Goal: Task Accomplishment & Management: Manage account settings

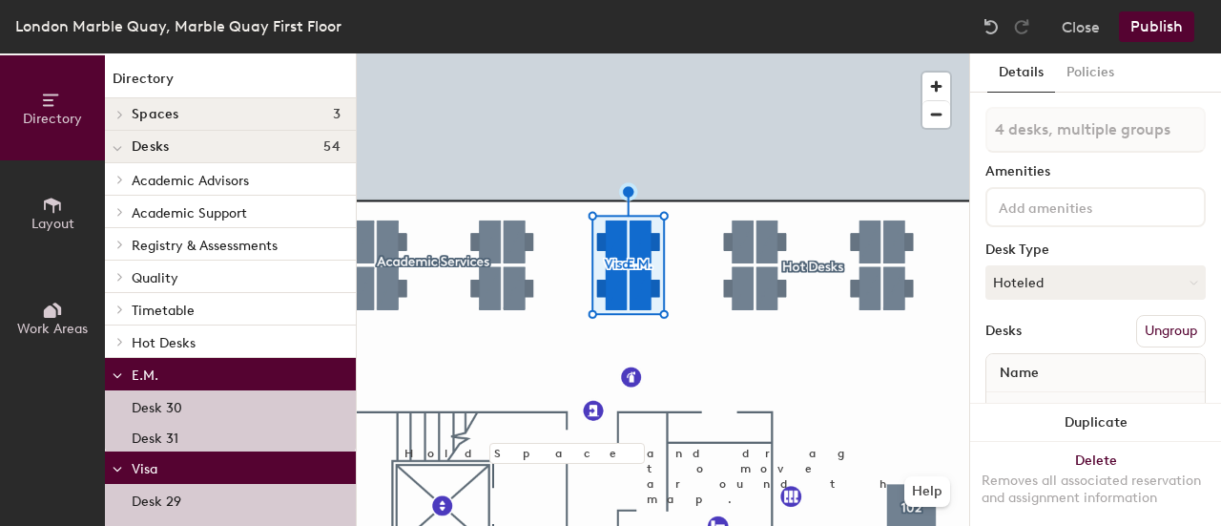
click at [1147, 327] on button "Ungroup" at bounding box center [1171, 331] width 70 height 32
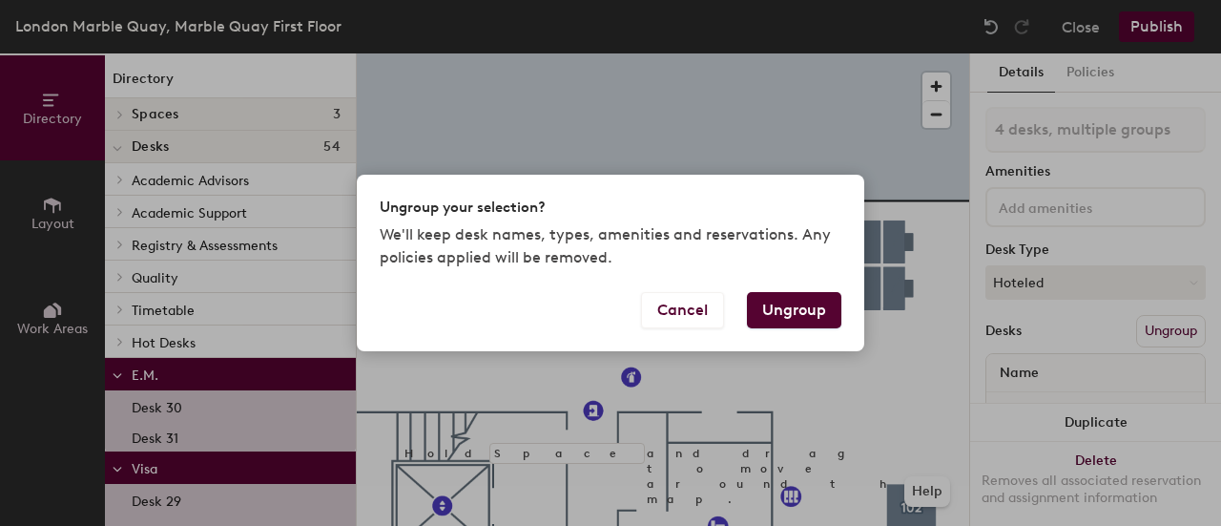
click at [815, 296] on button "Ungroup" at bounding box center [794, 310] width 94 height 36
type input "4 desks"
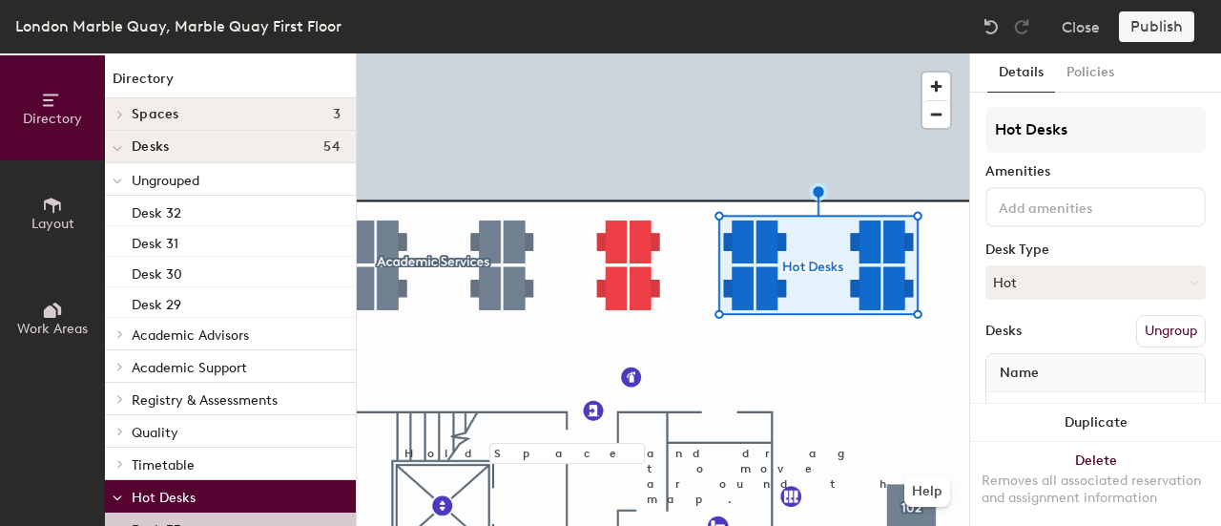
click at [1151, 325] on button "Ungroup" at bounding box center [1171, 331] width 70 height 32
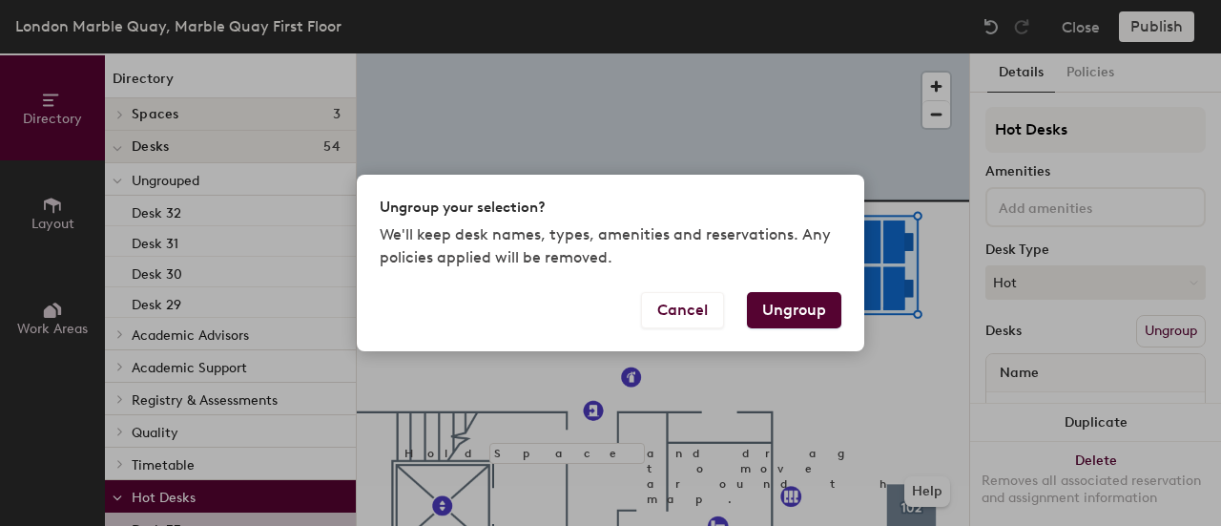
click at [815, 310] on button "Ungroup" at bounding box center [794, 310] width 94 height 36
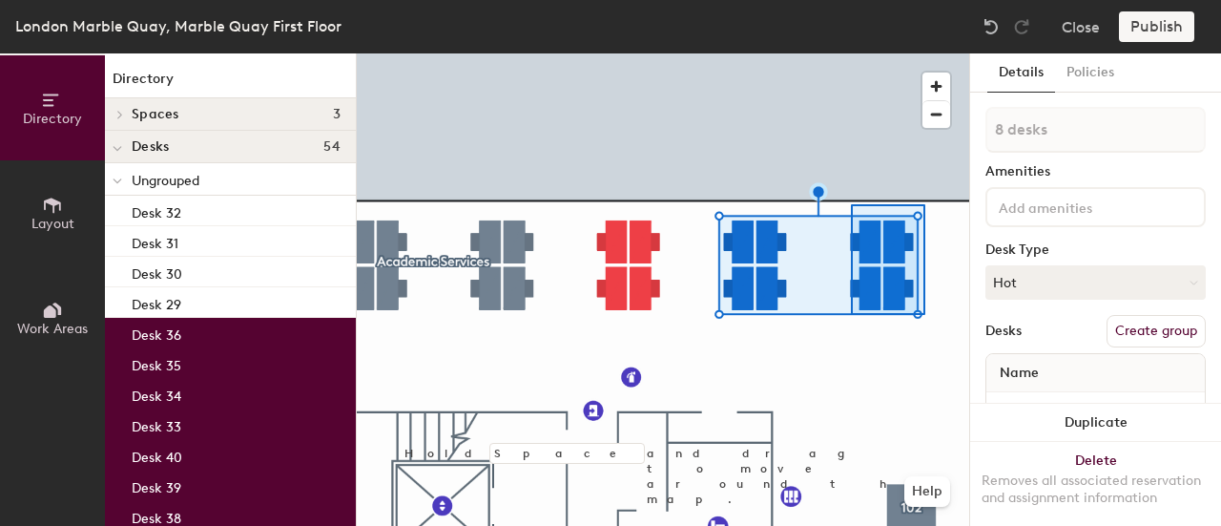
type input "4 desks"
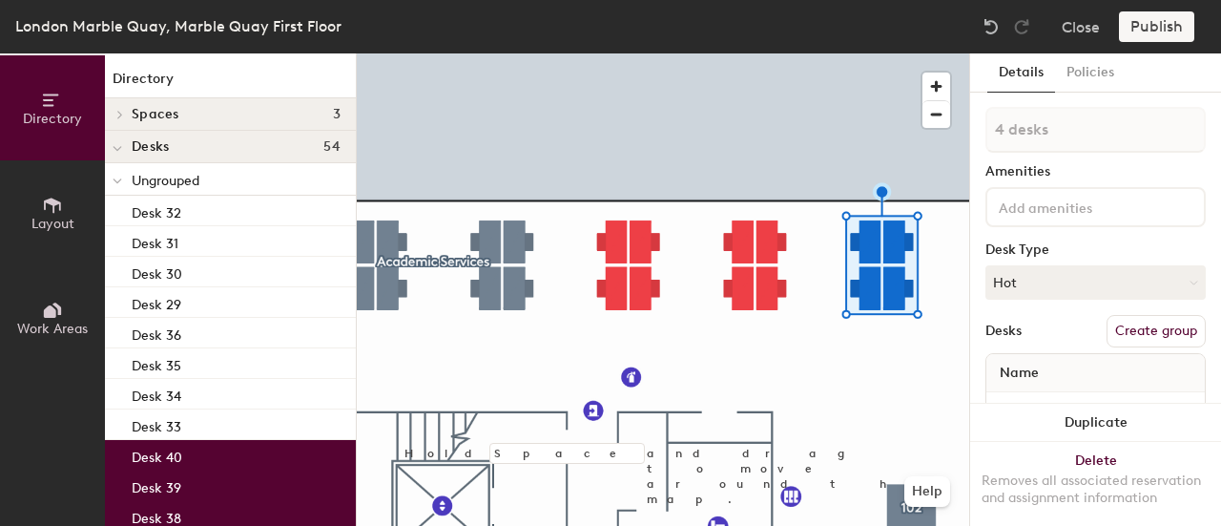
click at [1143, 330] on button "Create group" at bounding box center [1156, 331] width 99 height 32
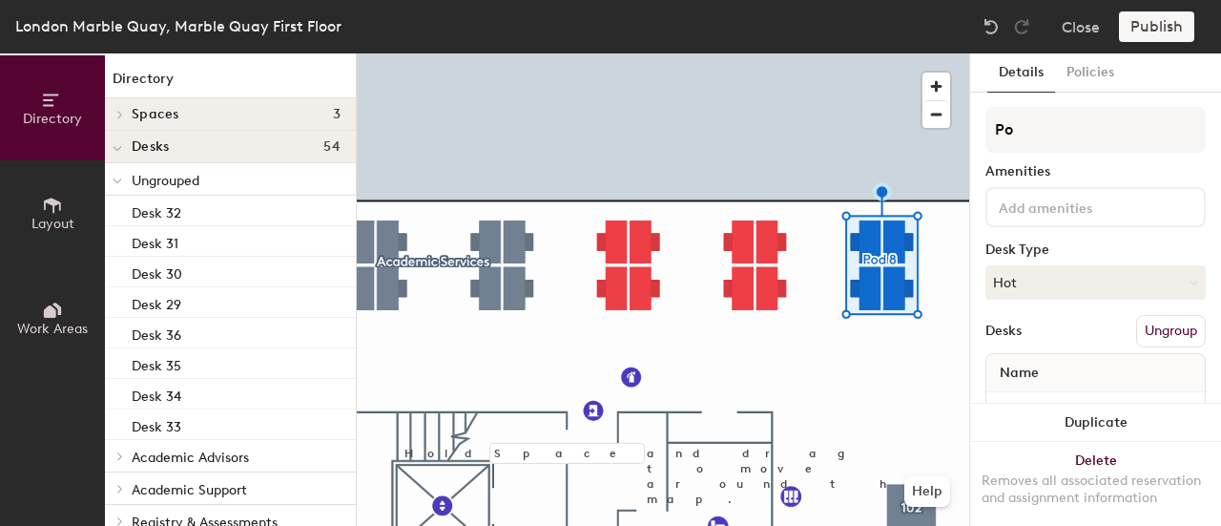
type input "P"
type input "Hot Desks"
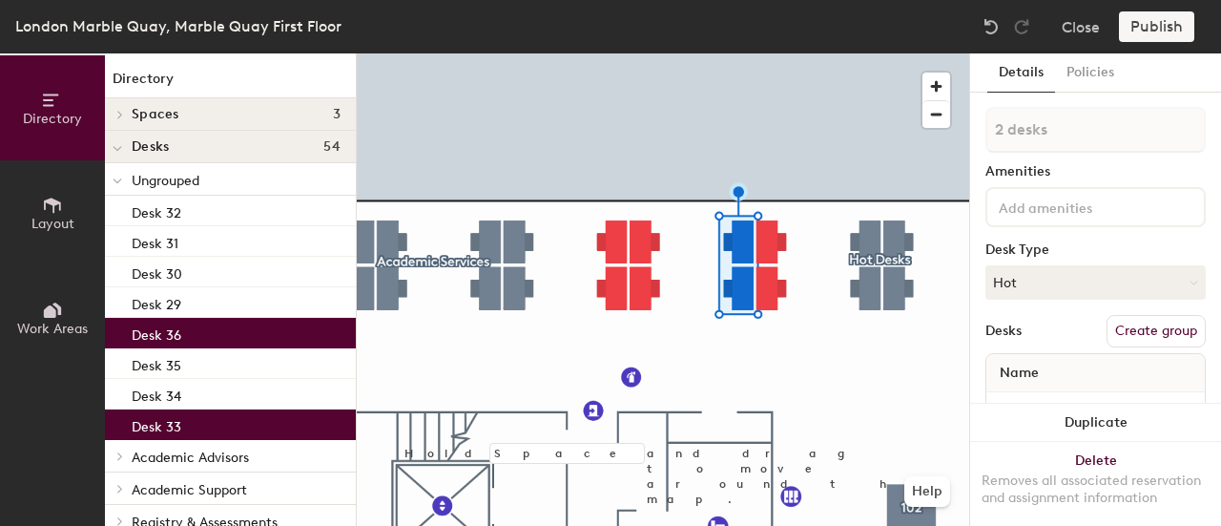
click at [1139, 335] on button "Create group" at bounding box center [1156, 331] width 99 height 32
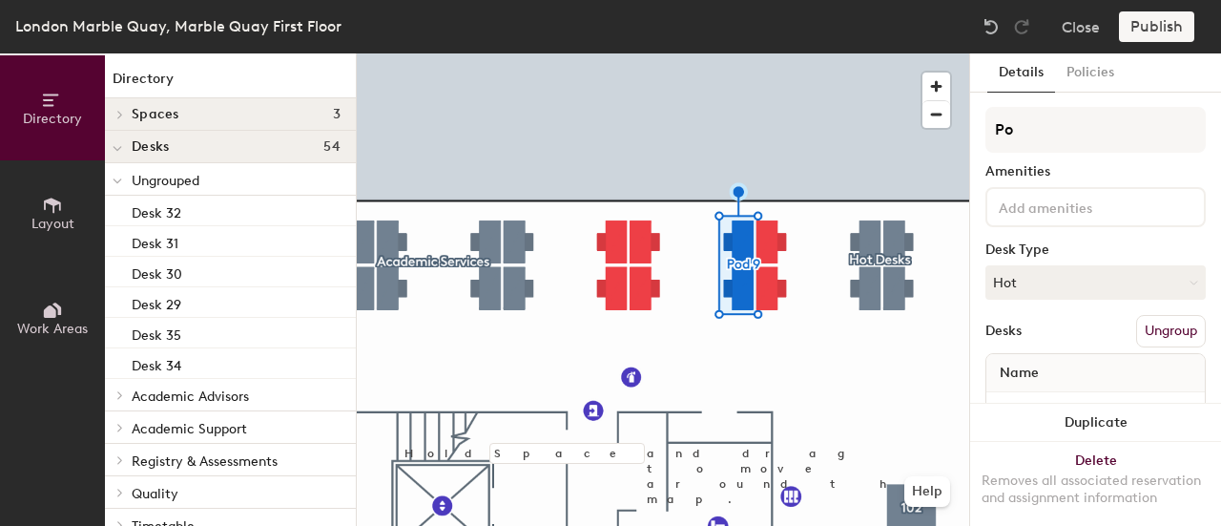
type input "P"
type input "Visa"
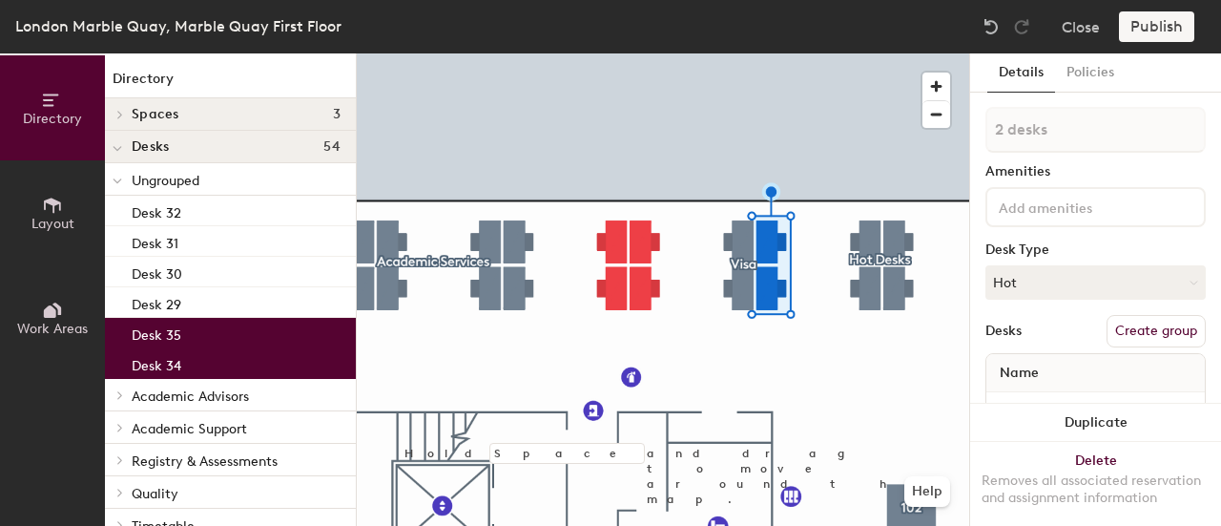
click at [1143, 326] on button "Create group" at bounding box center [1156, 331] width 99 height 32
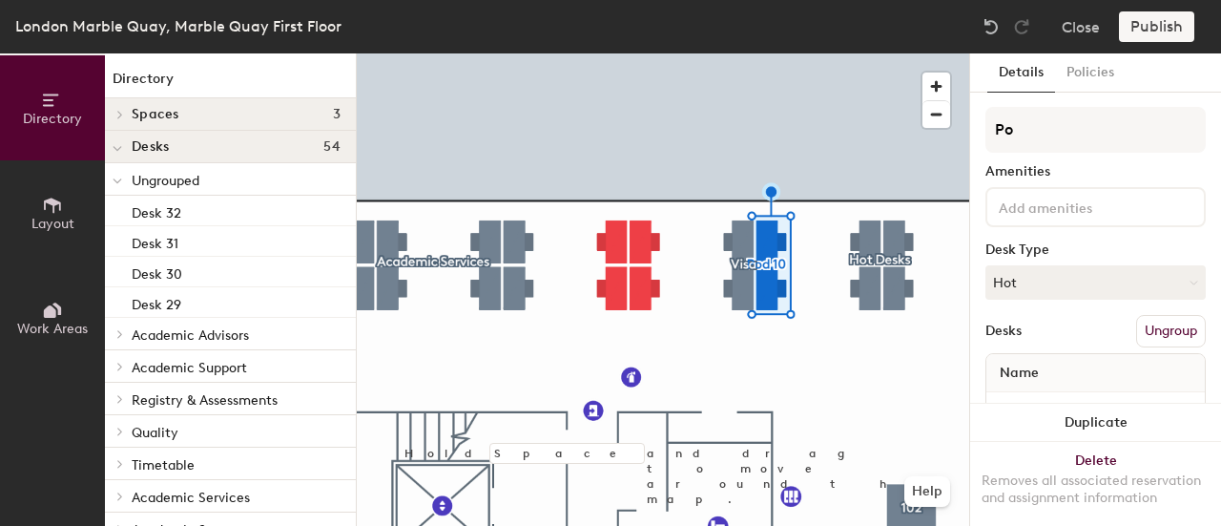
type input "P"
type input "E,[PERSON_NAME]"
click at [1061, 287] on button "Hot" at bounding box center [1096, 282] width 220 height 34
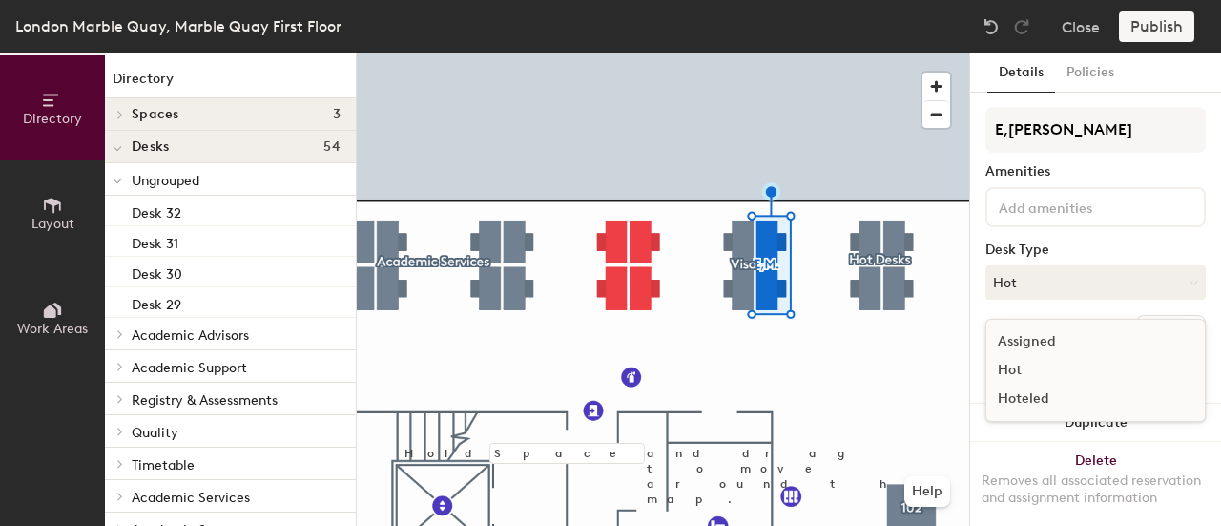
click at [1019, 394] on div "Hoteled" at bounding box center [1082, 399] width 191 height 29
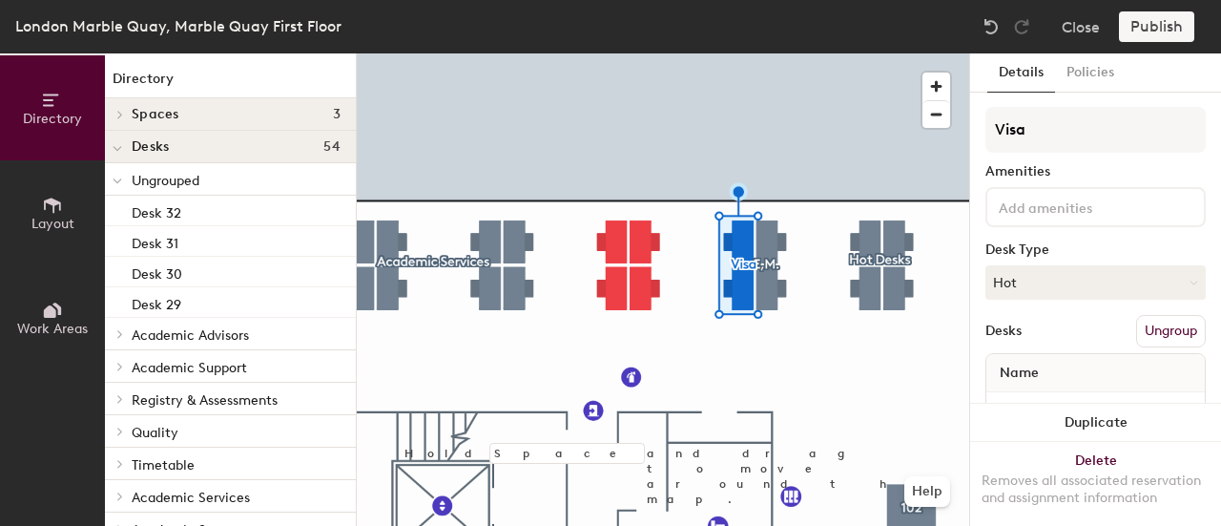
click at [1057, 300] on div "Visa Amenities Desk Type Hot Desks Ungroup Name Desk 33 Desk 36" at bounding box center [1096, 294] width 220 height 374
click at [1062, 280] on button "Hot" at bounding box center [1096, 282] width 220 height 34
click at [1035, 397] on div "Hoteled" at bounding box center [1082, 399] width 191 height 29
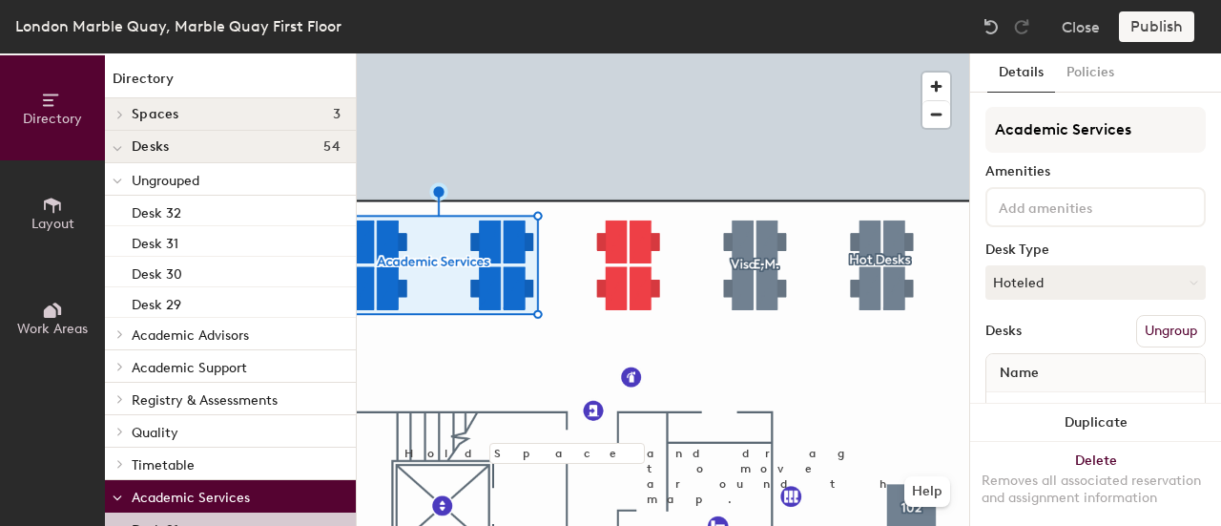
click at [1170, 329] on button "Ungroup" at bounding box center [1171, 331] width 70 height 32
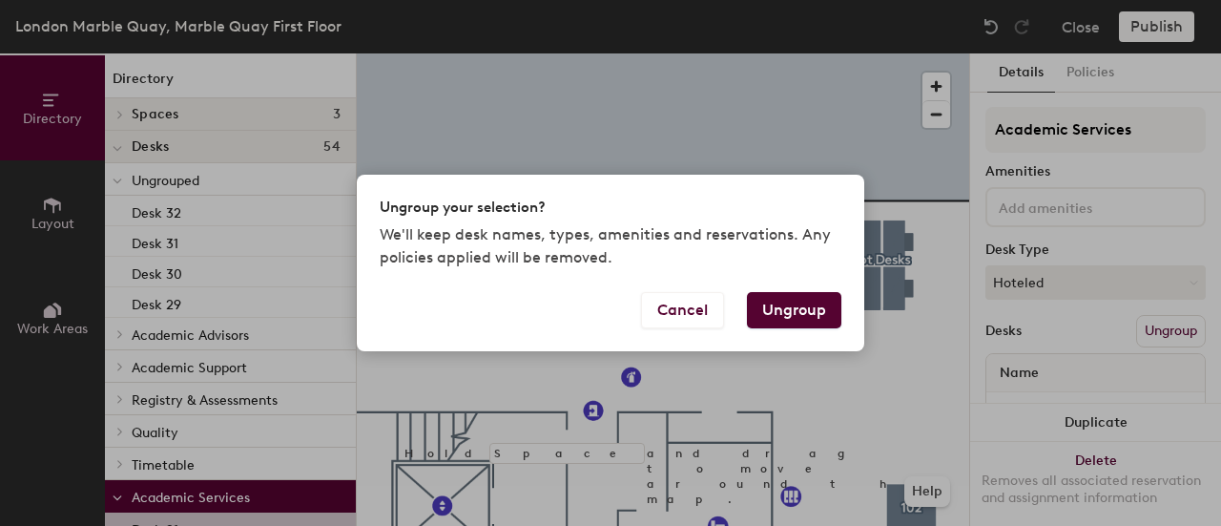
click at [815, 302] on button "Ungroup" at bounding box center [794, 310] width 94 height 36
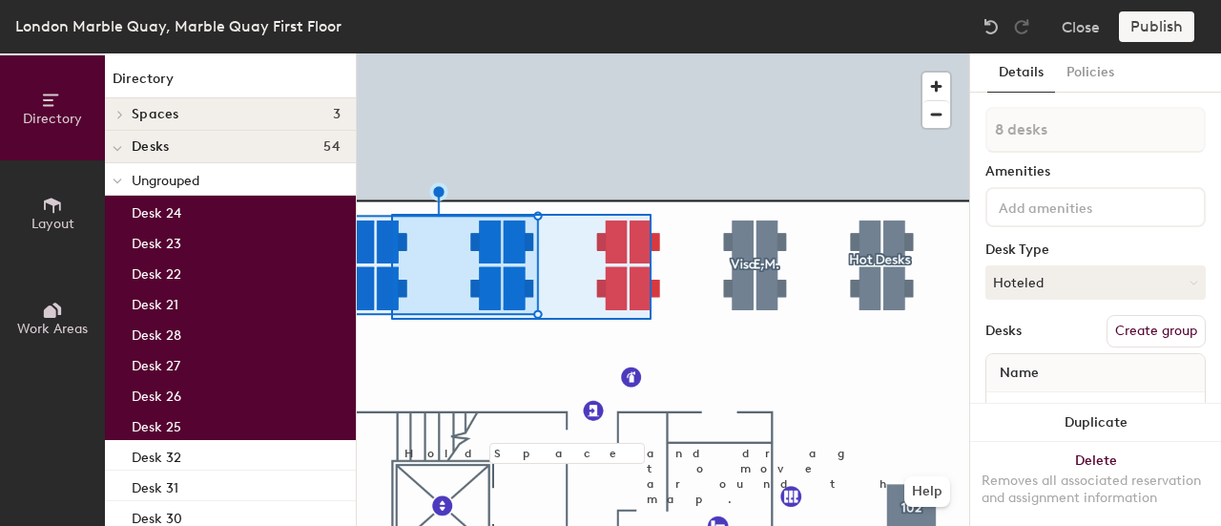
type input "10 desks"
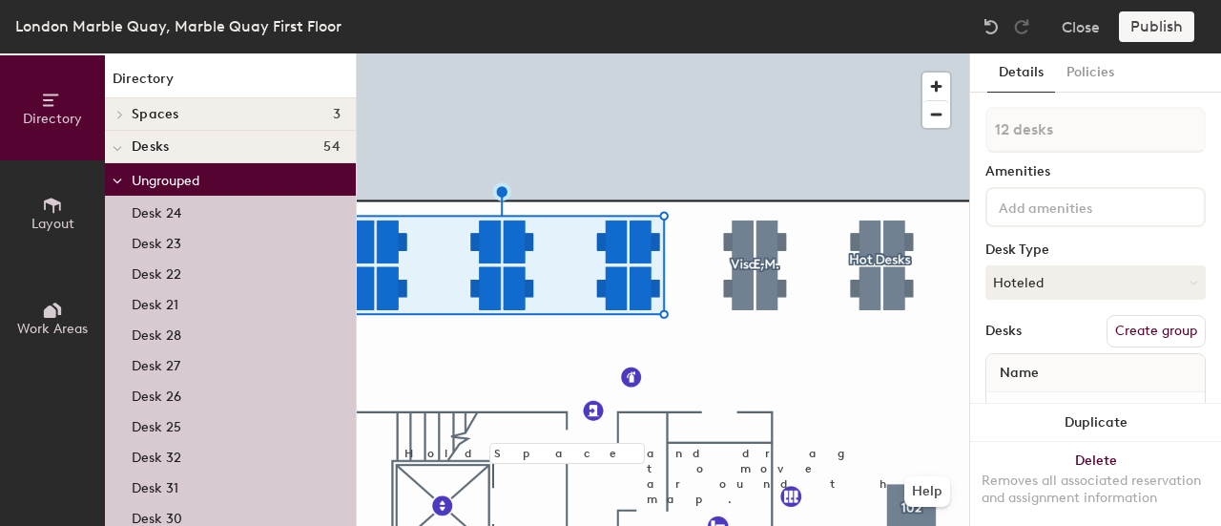
click at [1154, 329] on button "Create group" at bounding box center [1156, 331] width 99 height 32
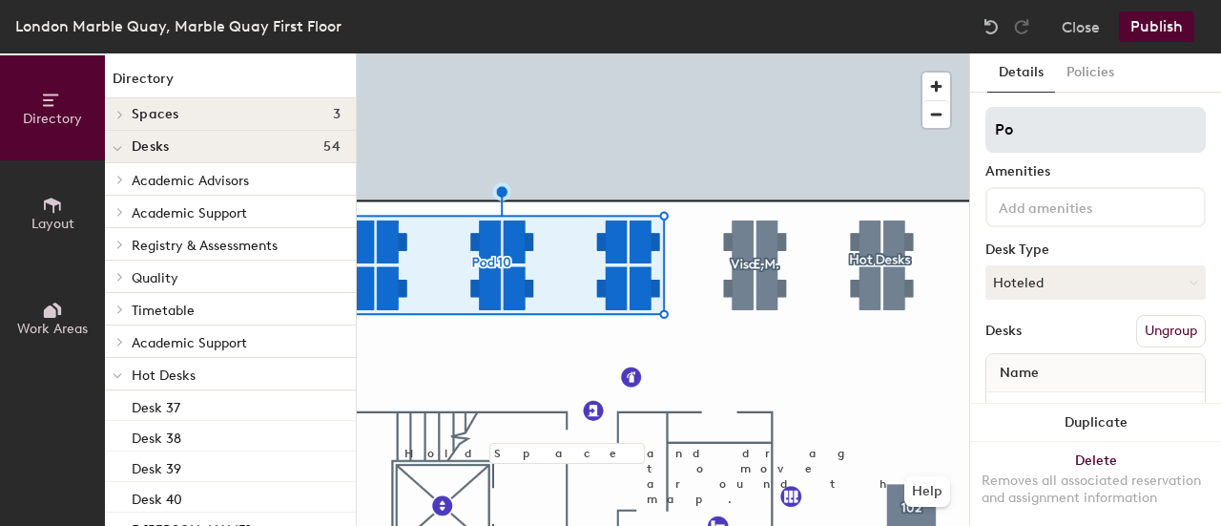
type input "P"
type input "Academic Advisors"
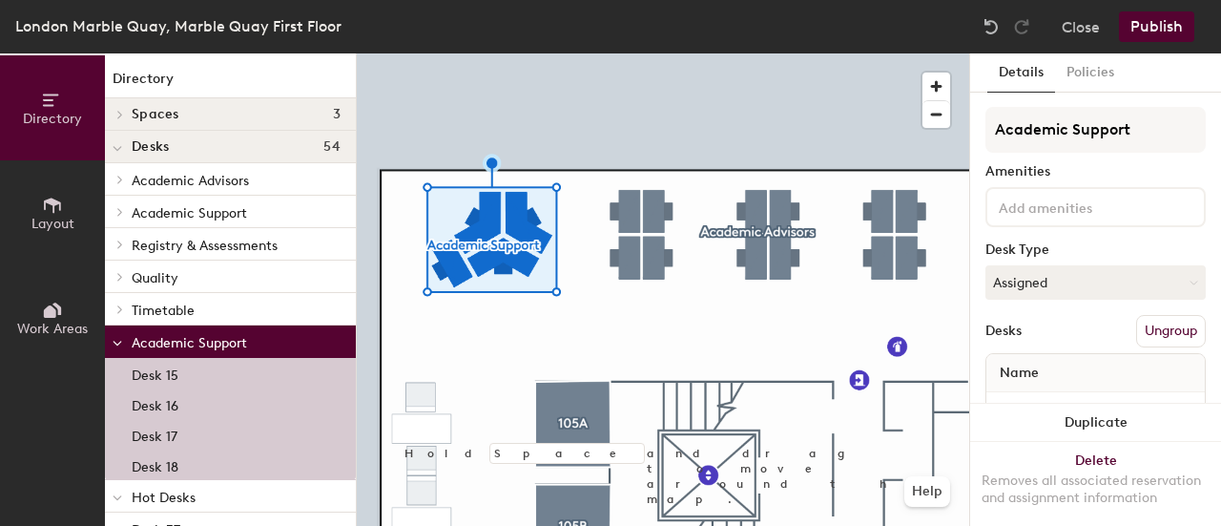
click at [1156, 339] on button "Ungroup" at bounding box center [1171, 331] width 70 height 32
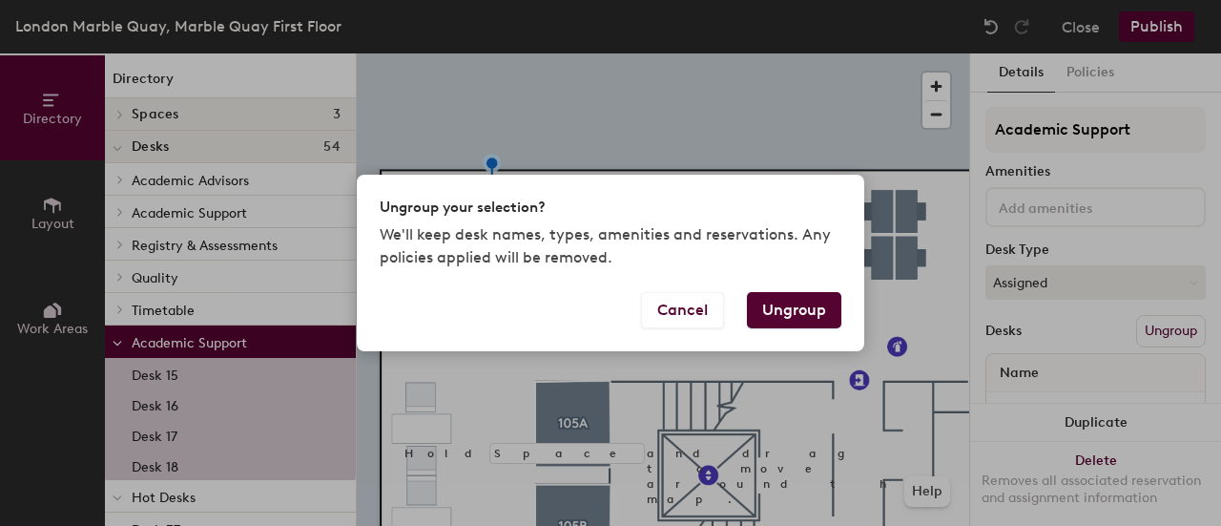
click at [804, 304] on button "Ungroup" at bounding box center [794, 310] width 94 height 36
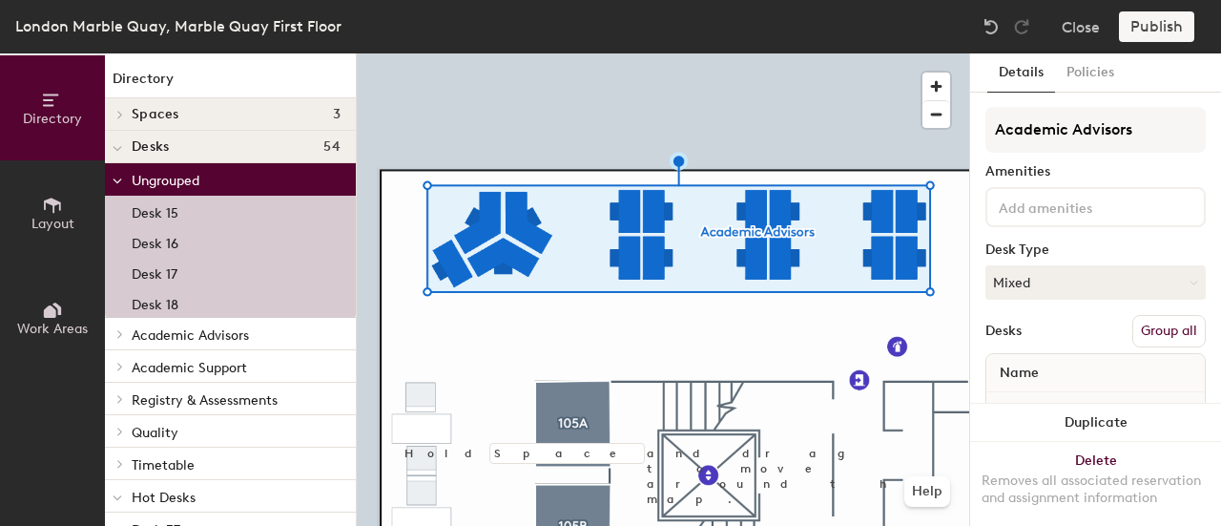
click at [1156, 337] on button "Group all" at bounding box center [1169, 331] width 73 height 32
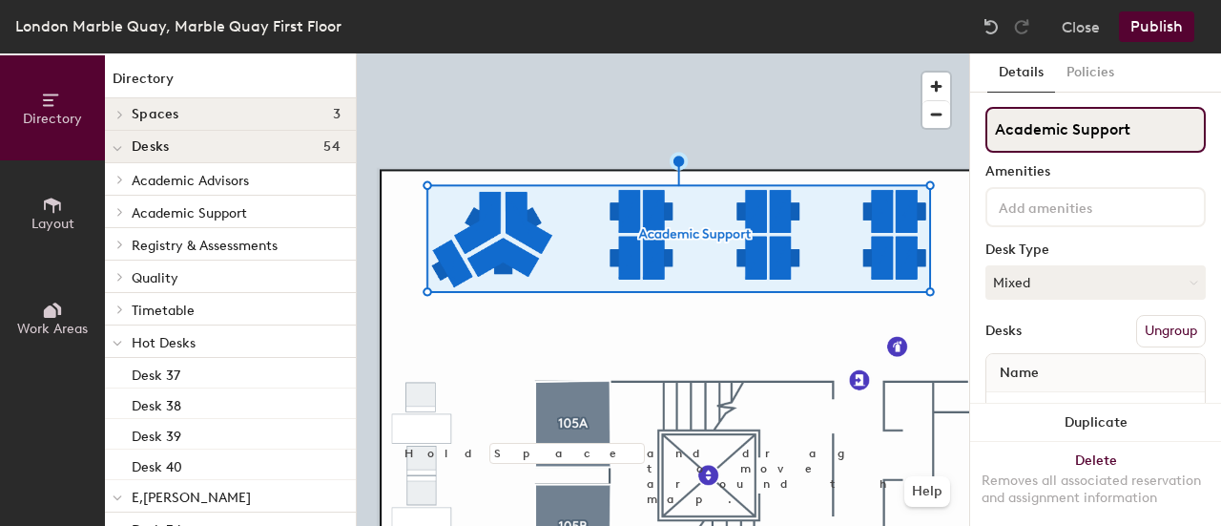
type input "Academic Support"
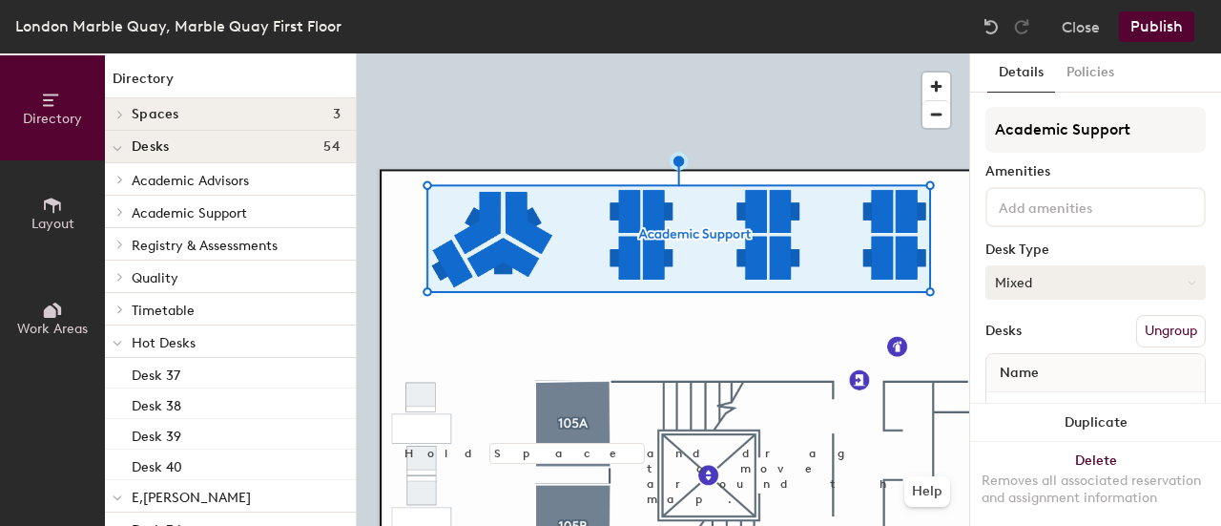
click at [1087, 281] on button "Mixed" at bounding box center [1096, 282] width 220 height 34
click at [1038, 399] on div "Hoteled" at bounding box center [1082, 399] width 191 height 29
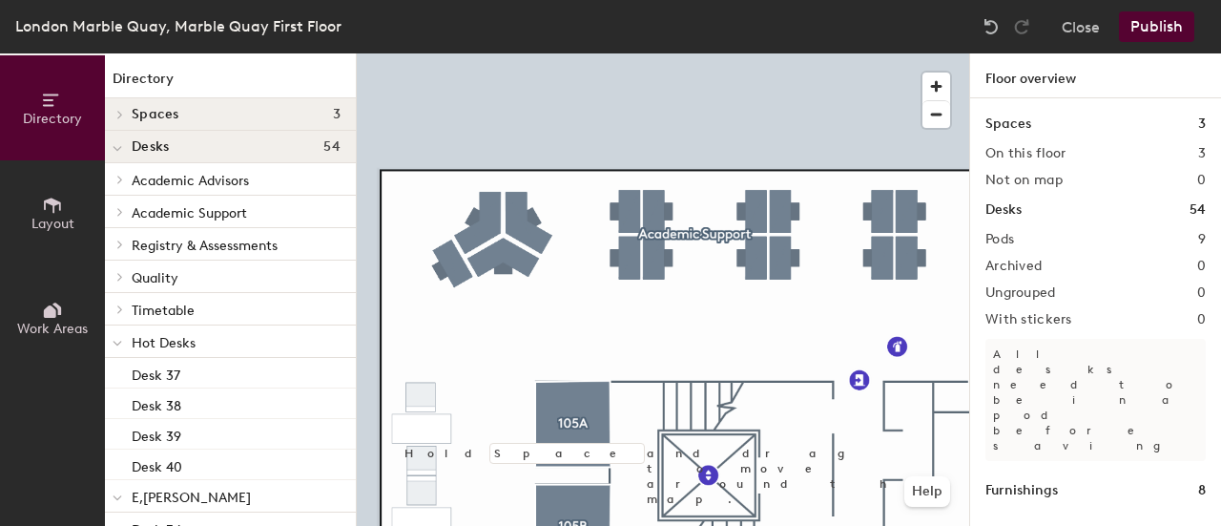
click at [1170, 23] on button "Publish" at bounding box center [1156, 26] width 75 height 31
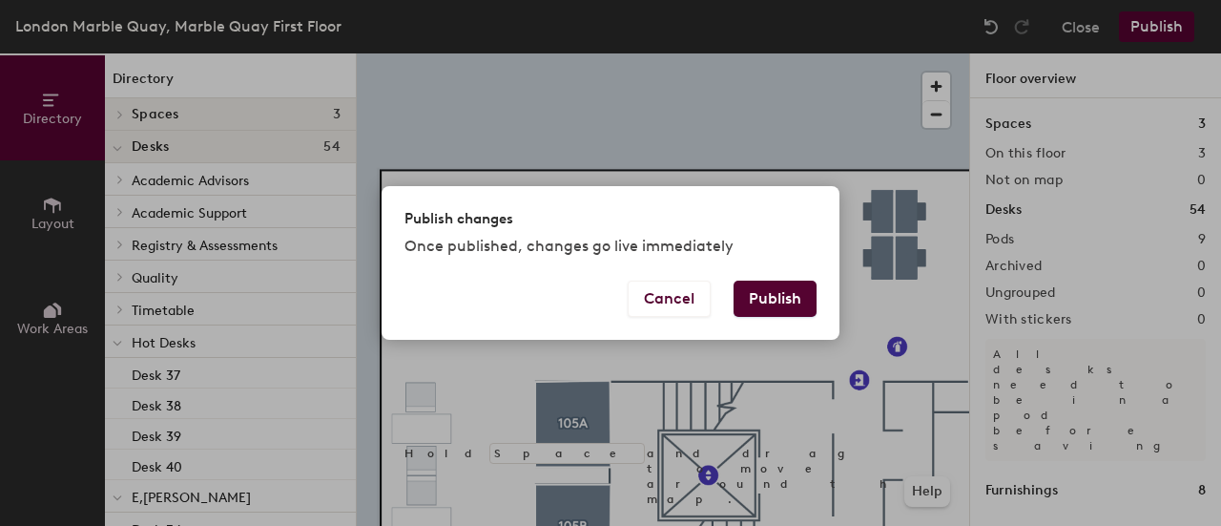
click at [761, 292] on button "Publish" at bounding box center [775, 299] width 83 height 36
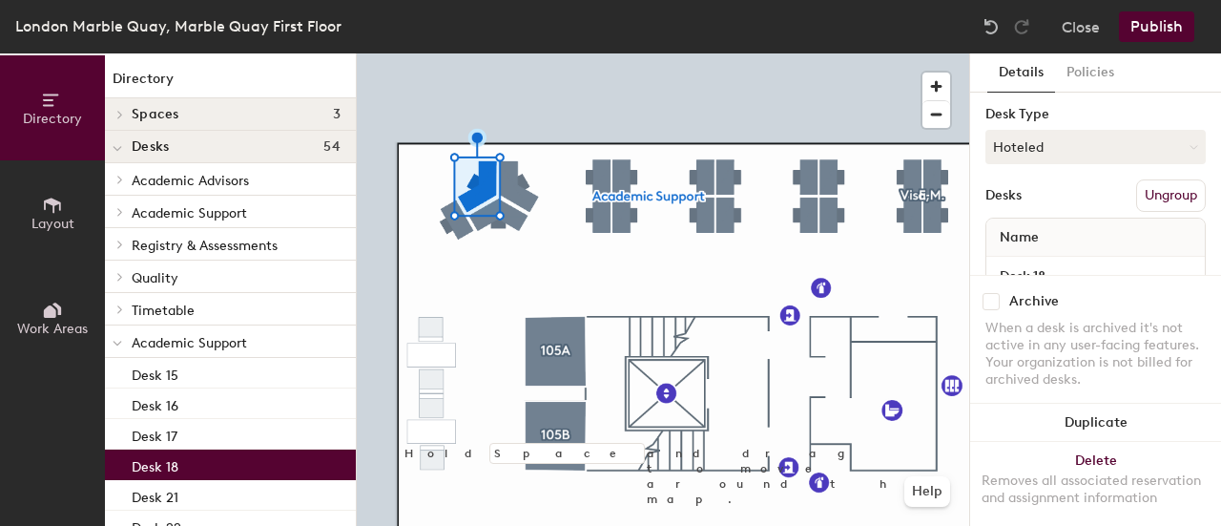
scroll to position [125, 0]
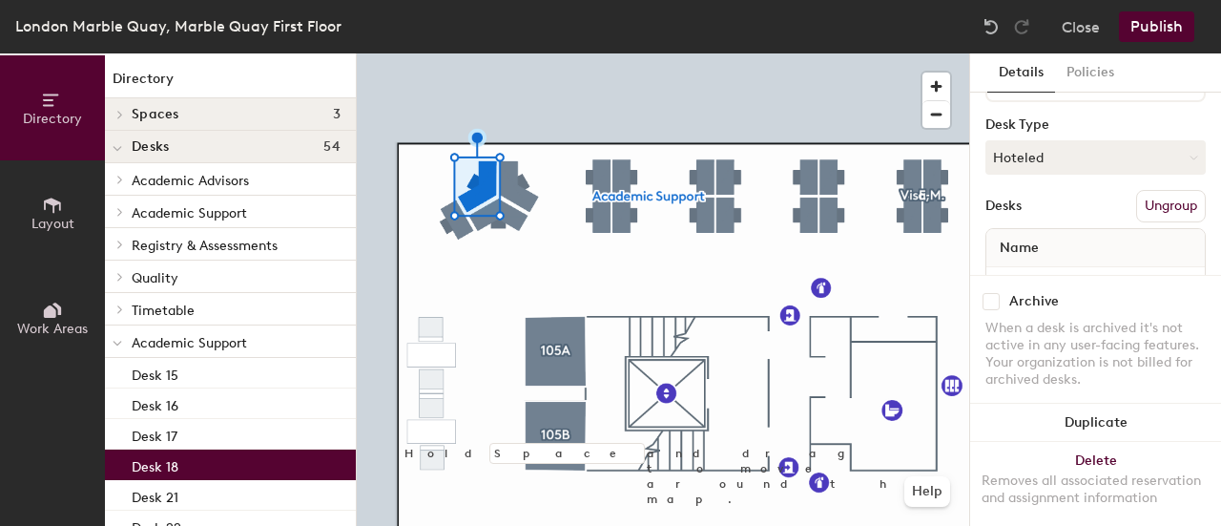
click at [1160, 204] on button "Ungroup" at bounding box center [1171, 206] width 70 height 32
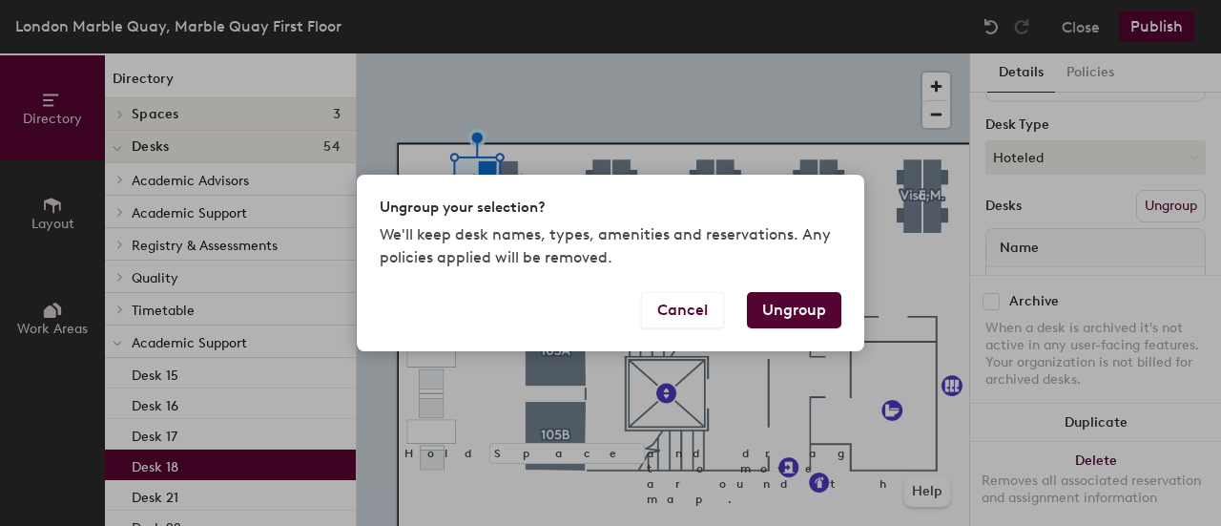
click at [843, 134] on div "Ungroup your selection? We'll keep desk names, types, amenities and reservation…" at bounding box center [610, 263] width 1221 height 526
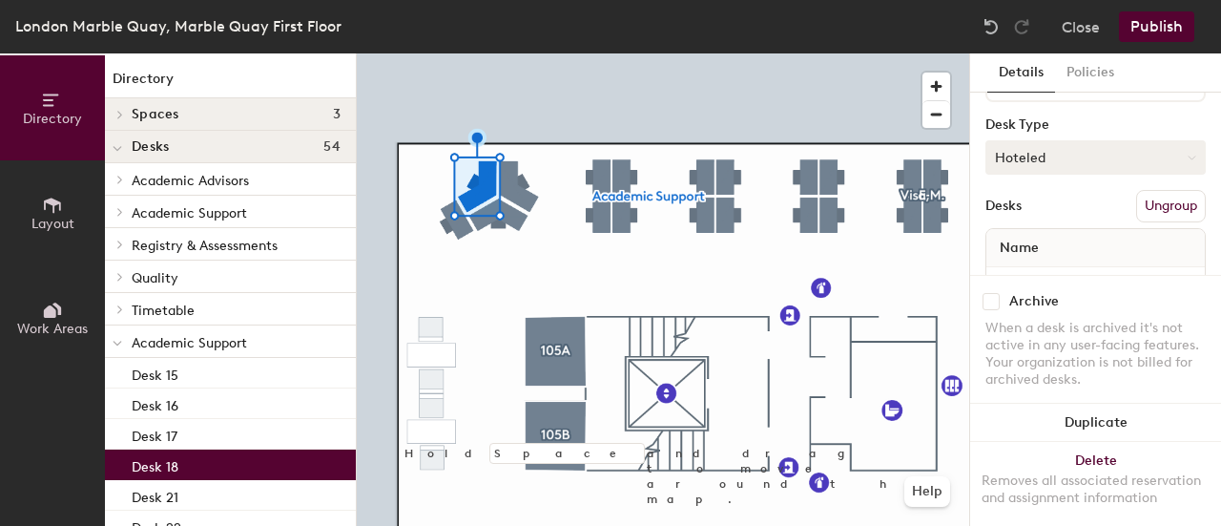
click at [1056, 156] on button "Hoteled" at bounding box center [1096, 157] width 220 height 34
click at [1040, 215] on div "Assigned" at bounding box center [1082, 216] width 191 height 29
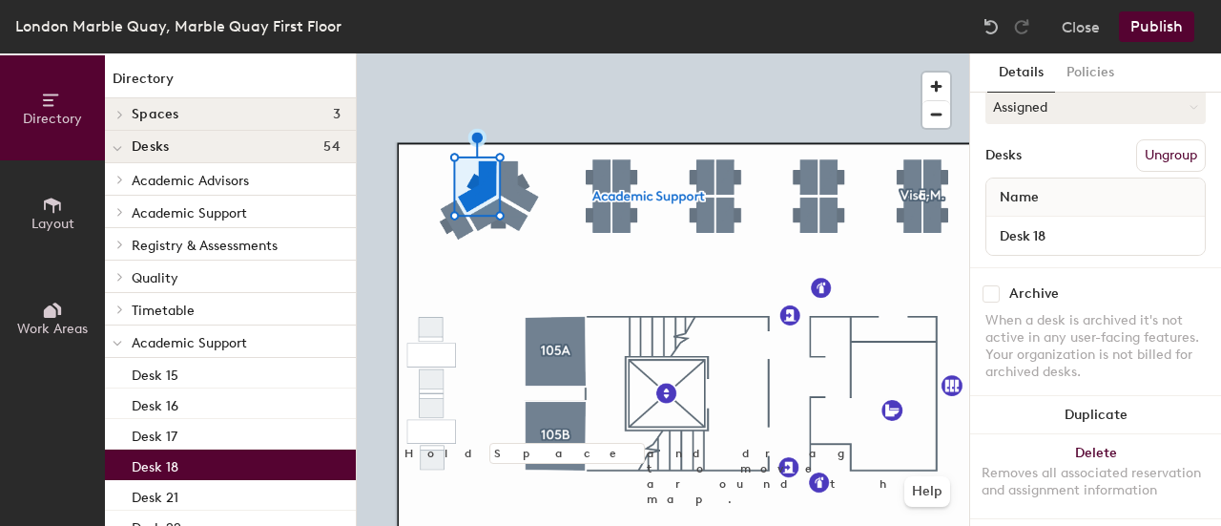
scroll to position [177, 0]
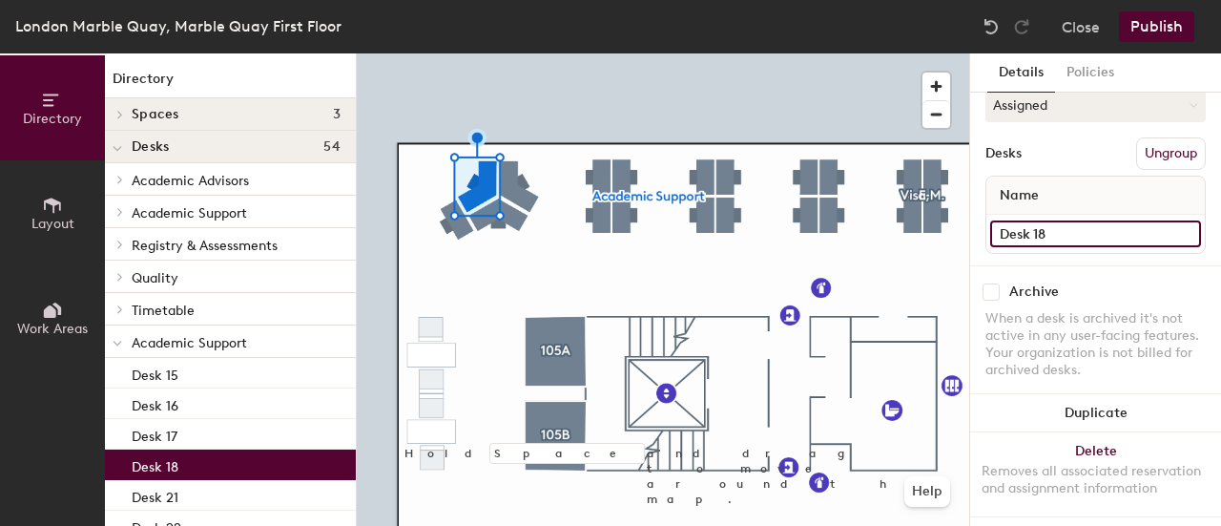
click at [1067, 234] on input "Desk 18" at bounding box center [1095, 233] width 211 height 27
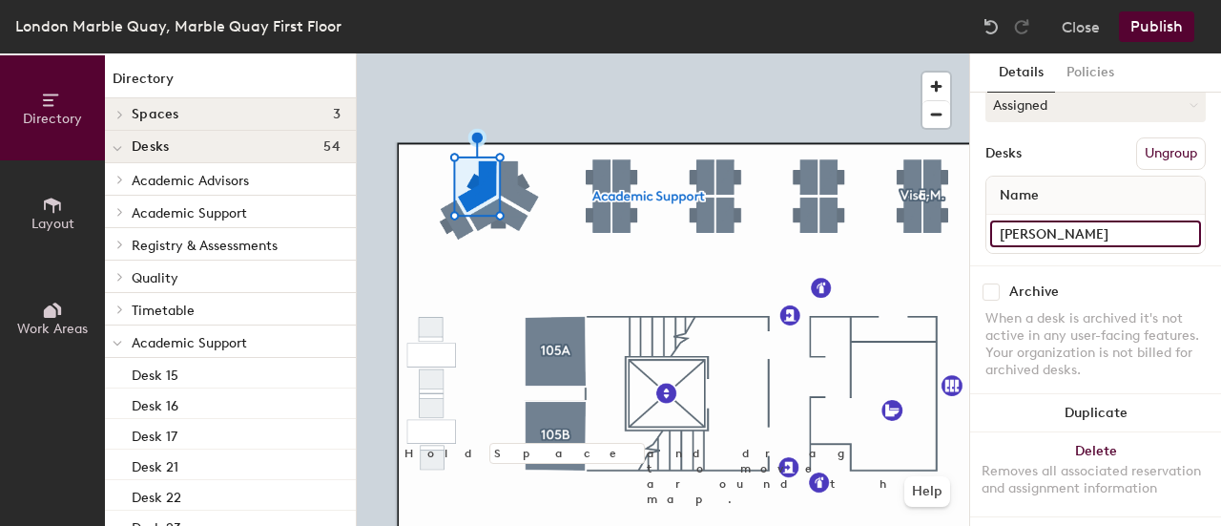
type input "Hilary Murrel"
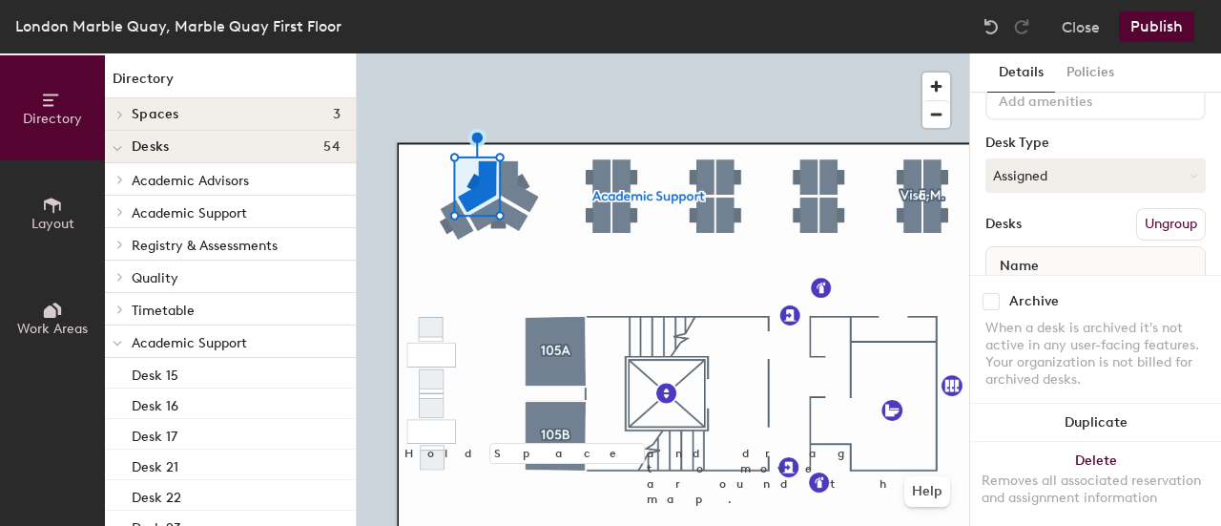
scroll to position [0, 0]
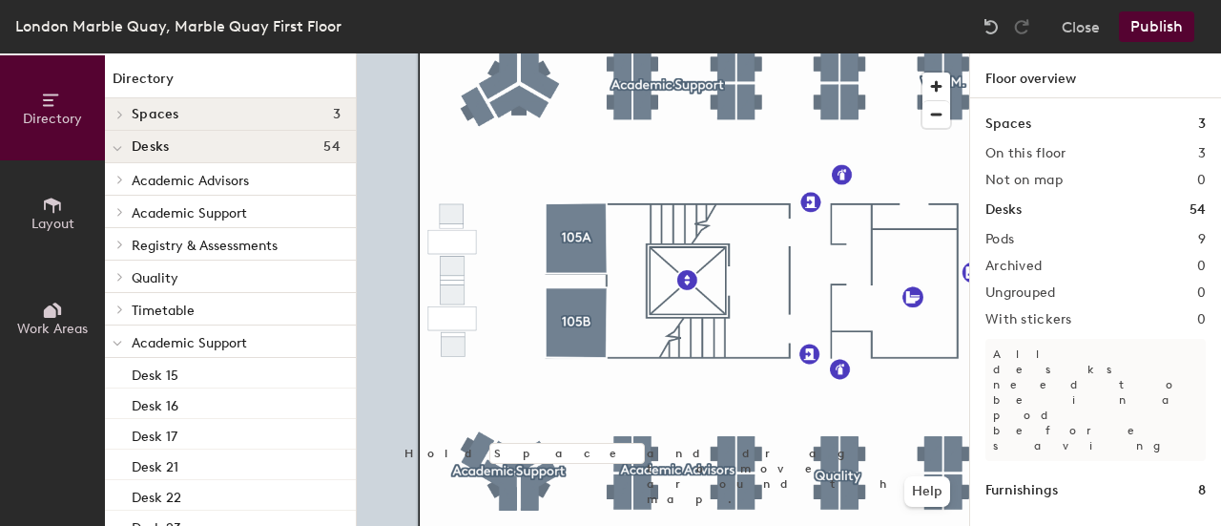
click at [1154, 20] on button "Publish" at bounding box center [1156, 26] width 75 height 31
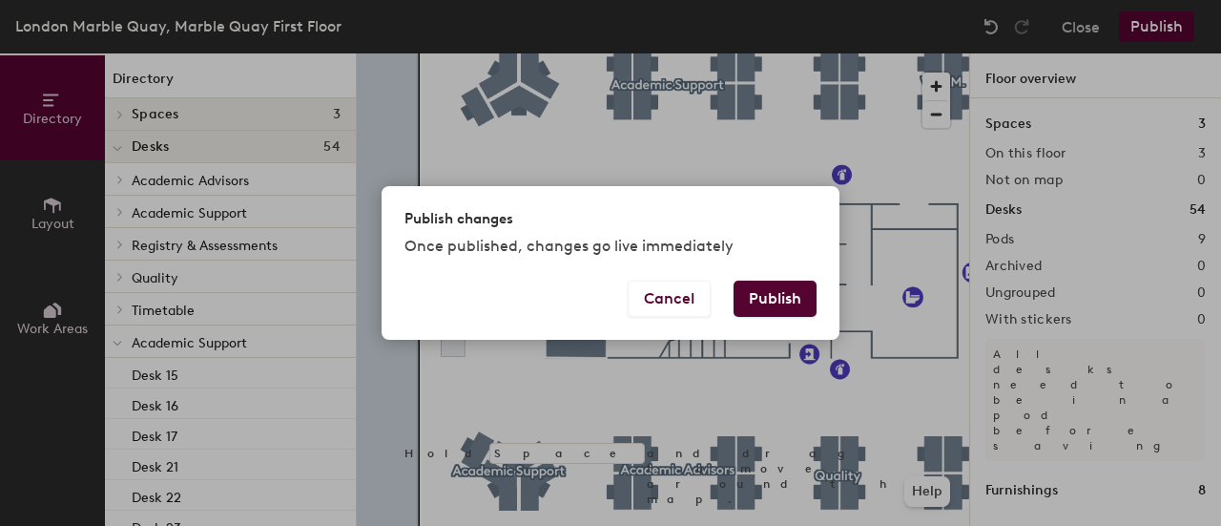
click at [779, 295] on button "Publish" at bounding box center [775, 299] width 83 height 36
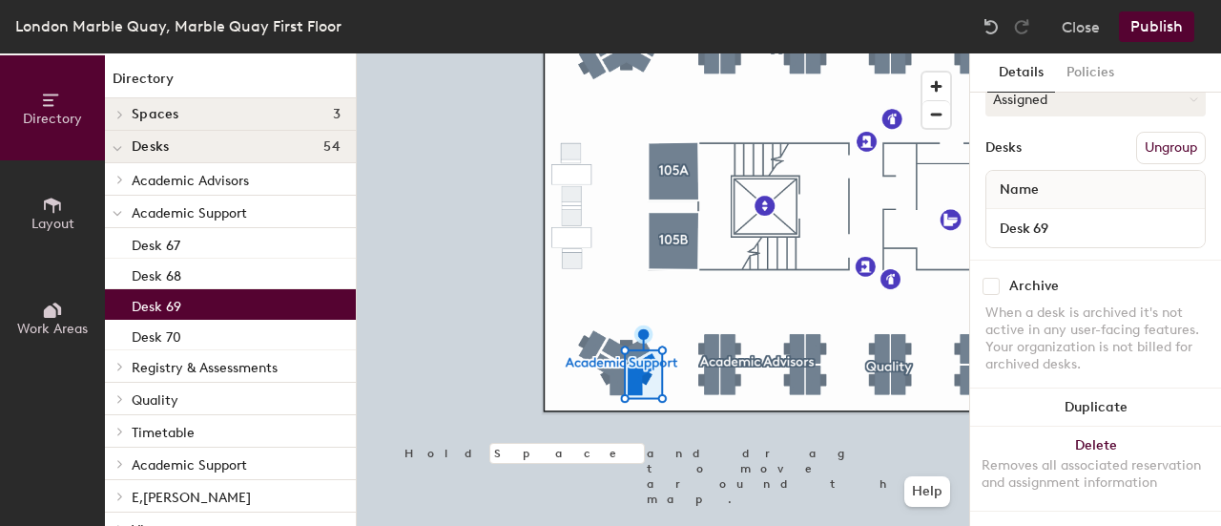
scroll to position [195, 0]
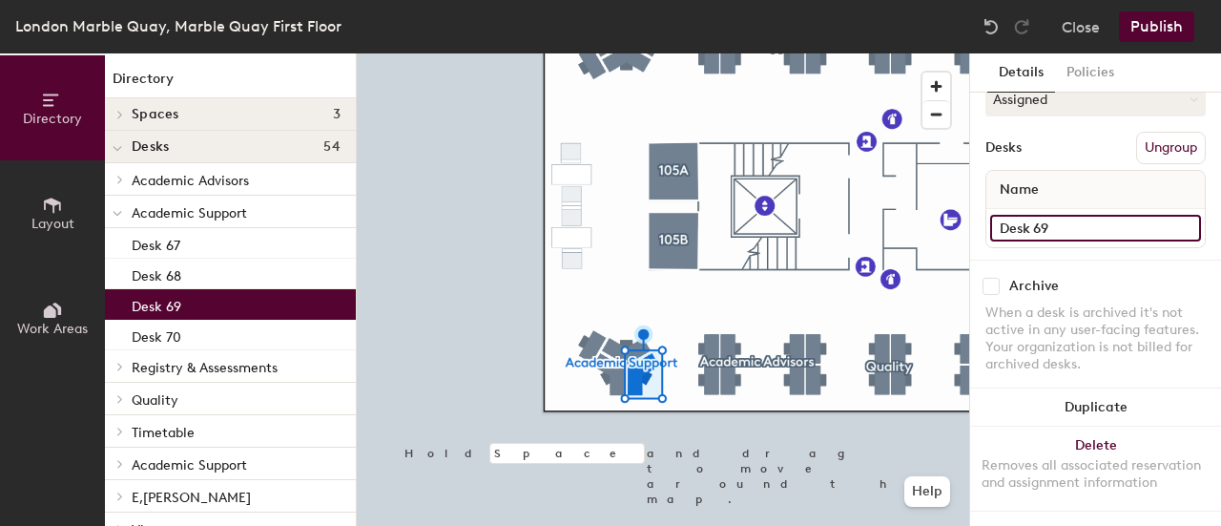
click at [1078, 215] on input "Desk 69" at bounding box center [1095, 228] width 211 height 27
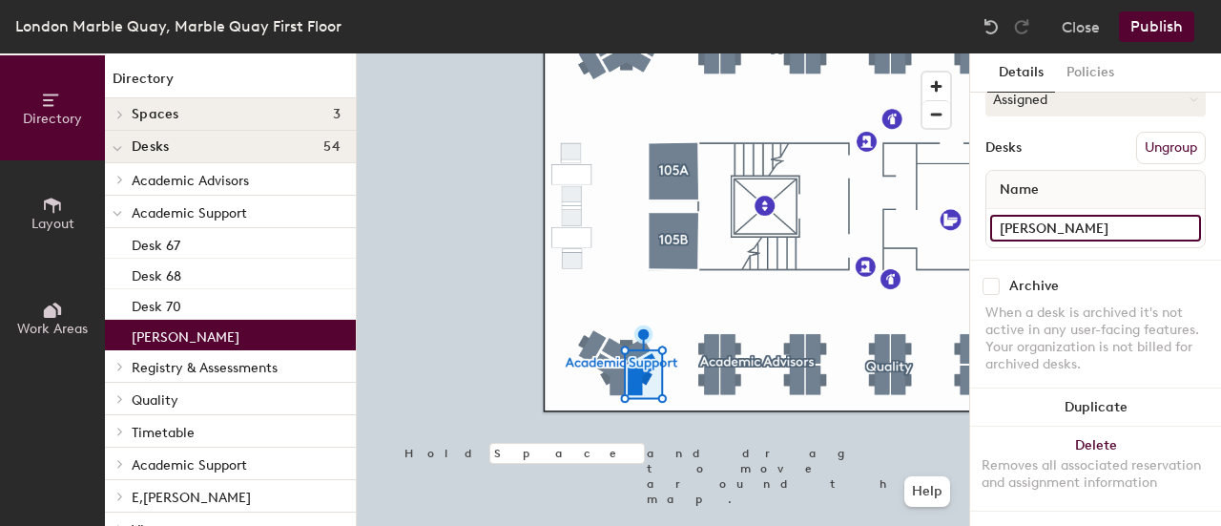
type input "Joe Mullen"
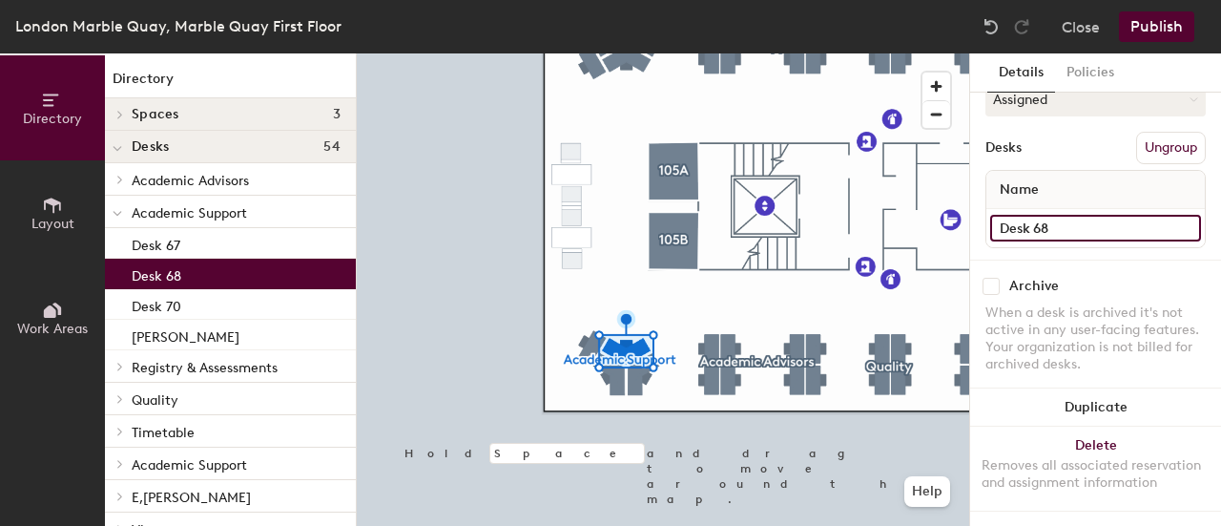
click at [1078, 215] on input "Desk 68" at bounding box center [1095, 228] width 211 height 27
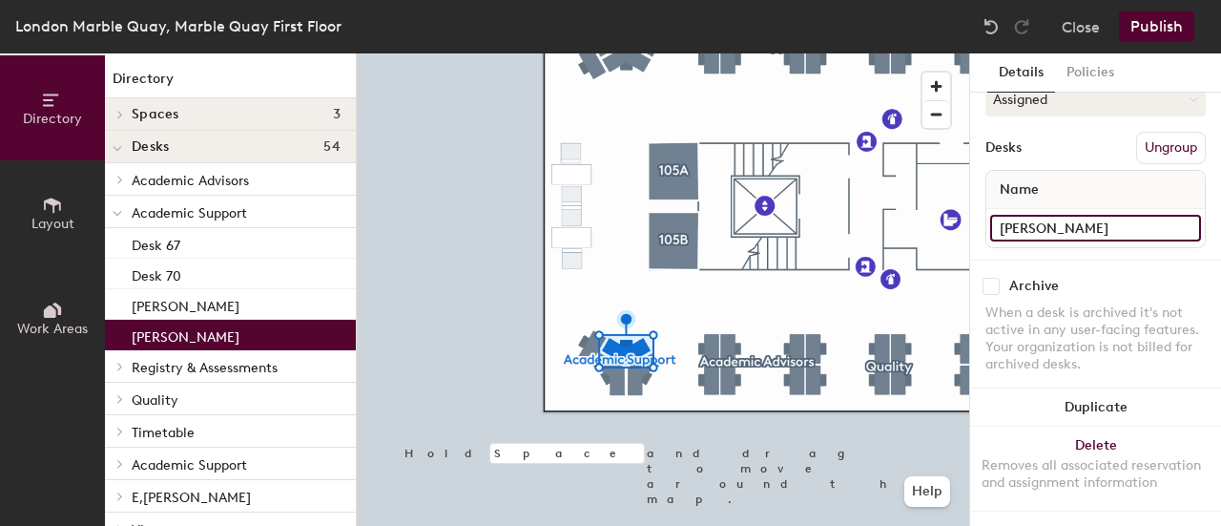
type input "Michelle Longhurst"
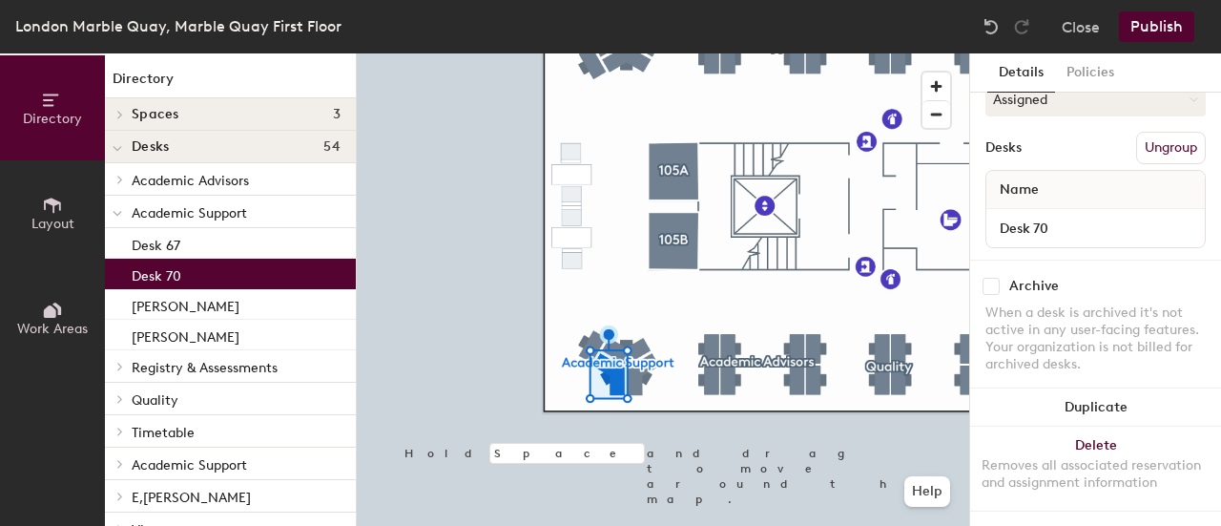
scroll to position [198, 0]
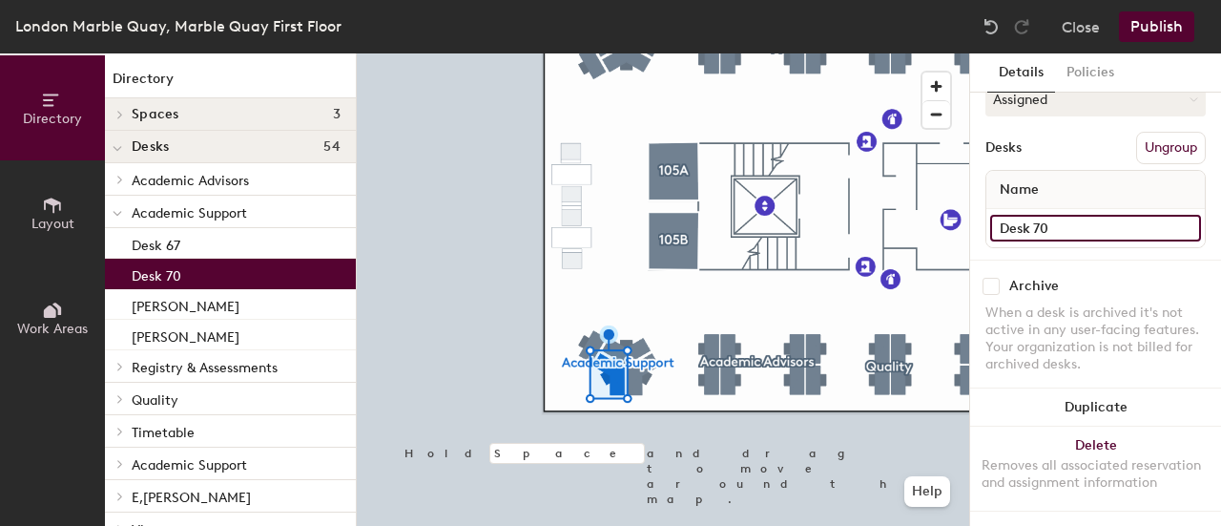
click at [1059, 215] on input "Desk 70" at bounding box center [1095, 228] width 211 height 27
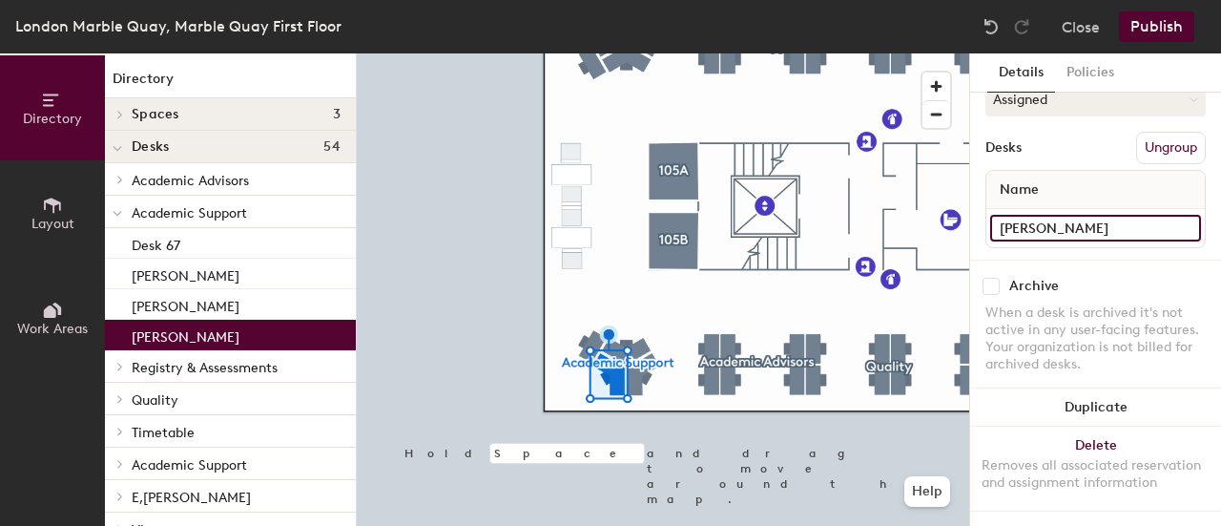
type input "Paul Richards"
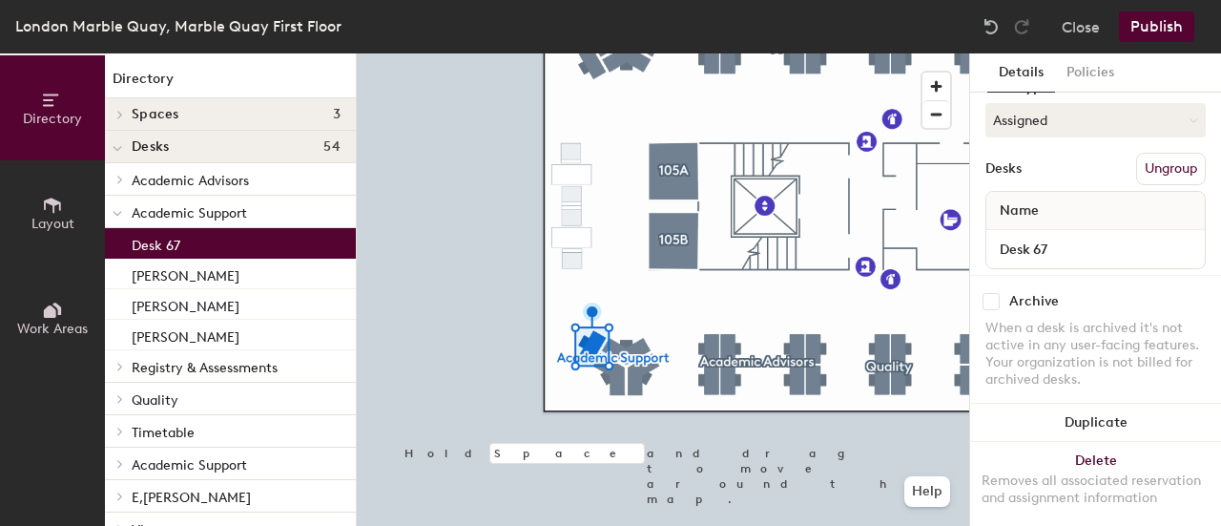
scroll to position [180, 0]
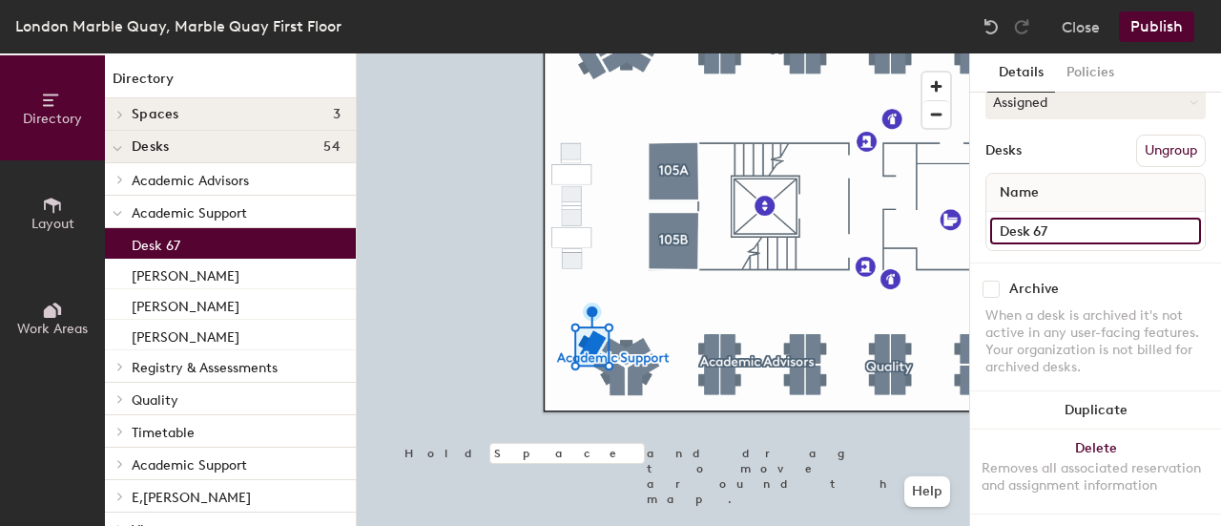
click at [1063, 231] on input "Desk 67" at bounding box center [1095, 231] width 211 height 27
type input "Chiara Alfarno"
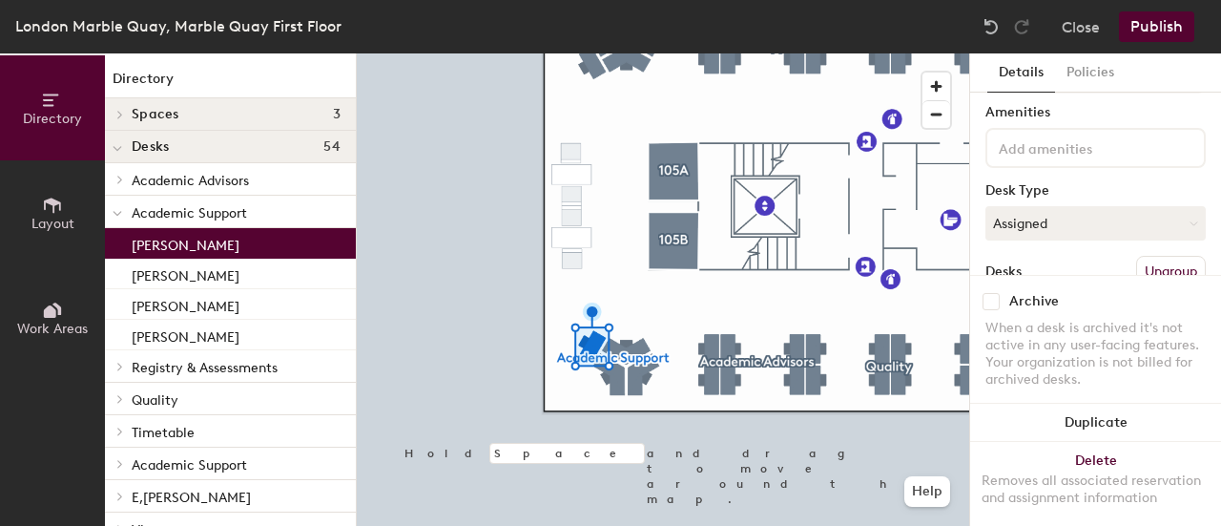
scroll to position [0, 0]
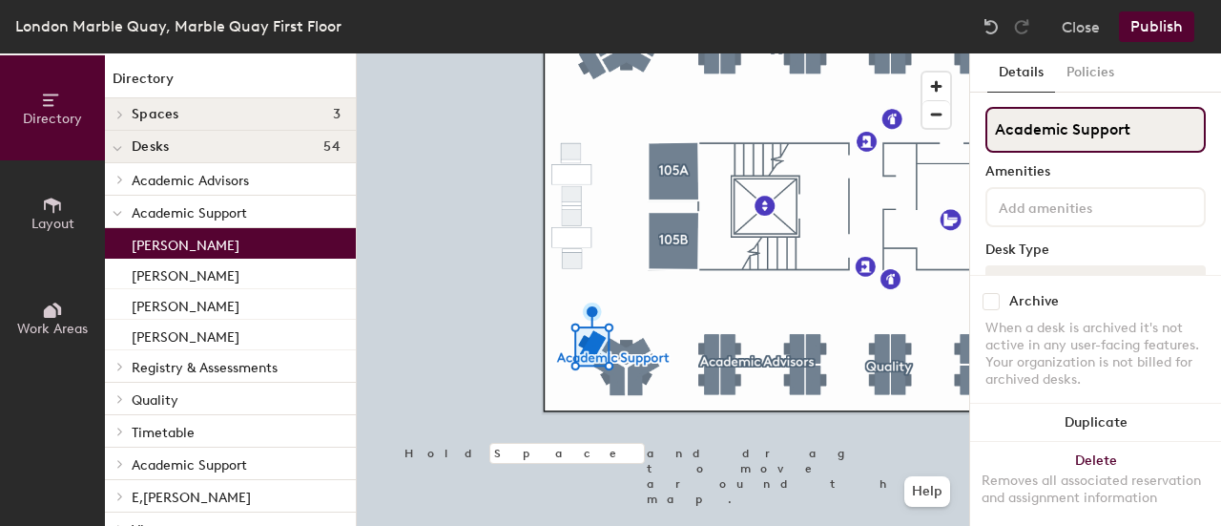
click at [1139, 150] on input "Academic Support" at bounding box center [1096, 130] width 220 height 46
type input "Academic Services"
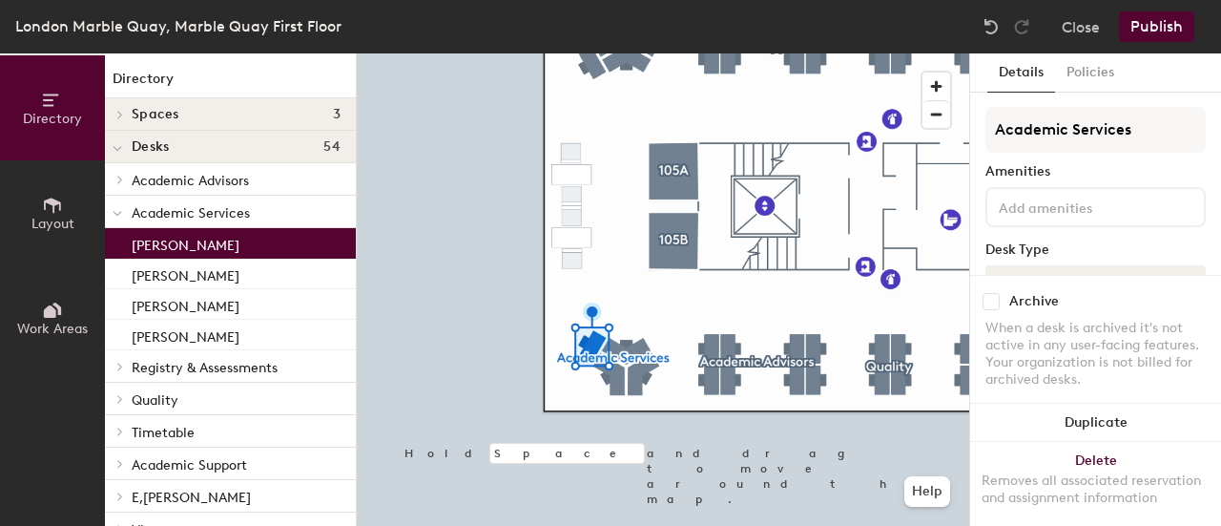
scroll to position [198, 0]
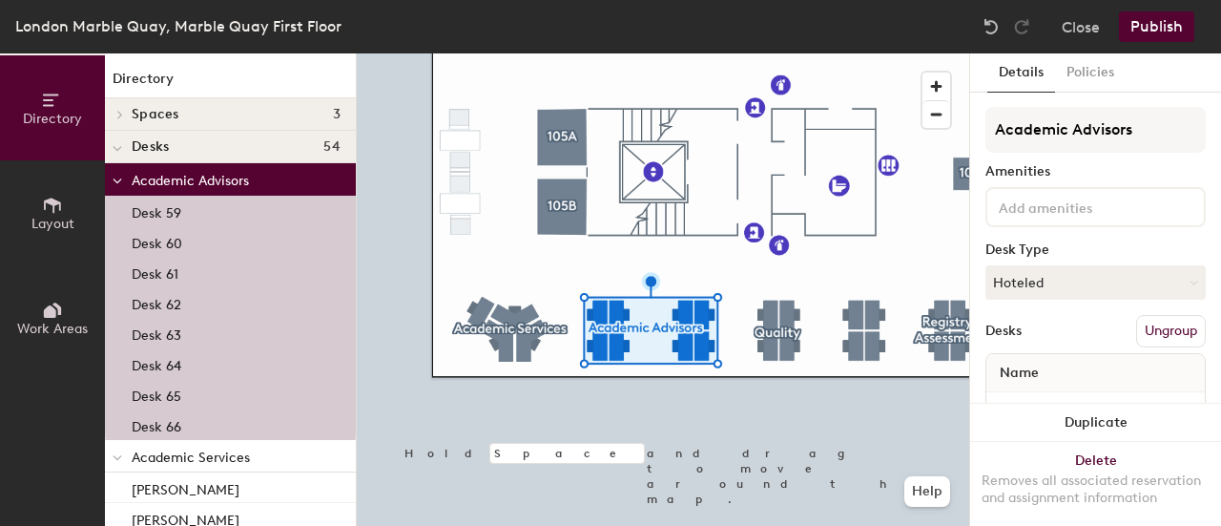
click at [1156, 331] on button "Ungroup" at bounding box center [1171, 331] width 70 height 32
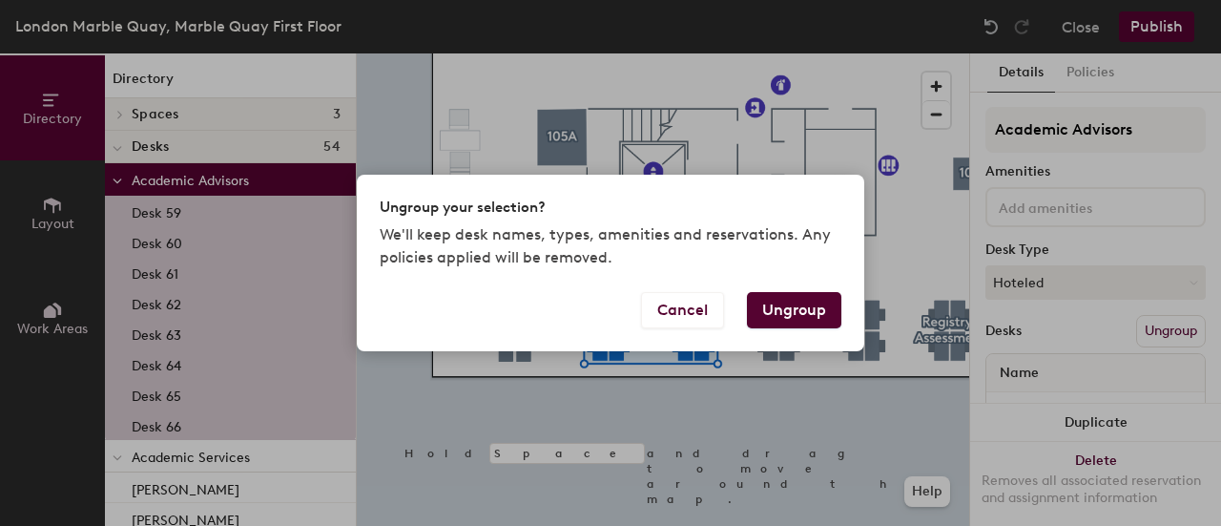
click at [825, 308] on button "Ungroup" at bounding box center [794, 310] width 94 height 36
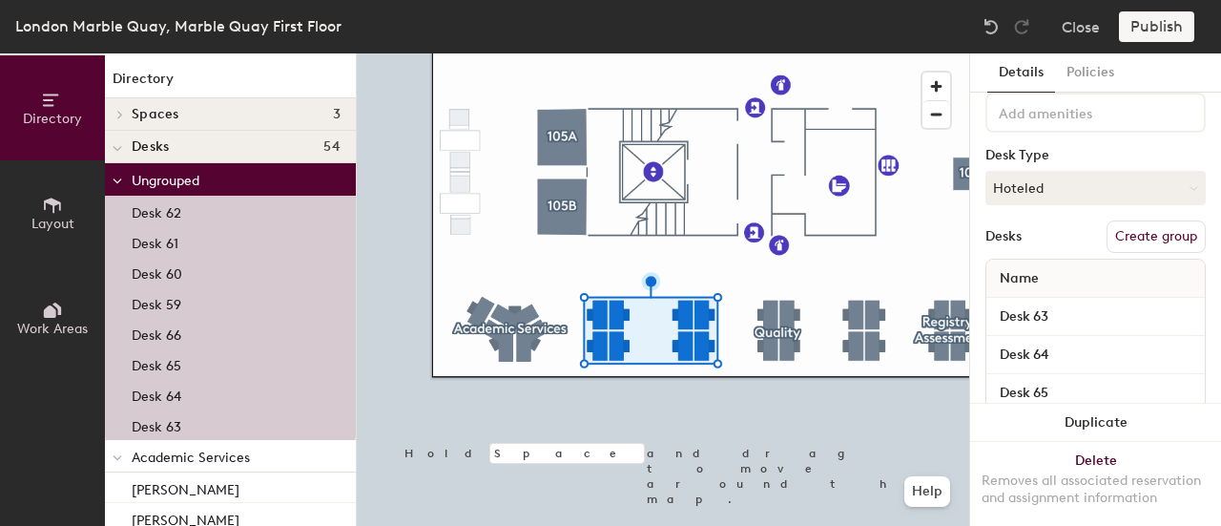
scroll to position [0, 0]
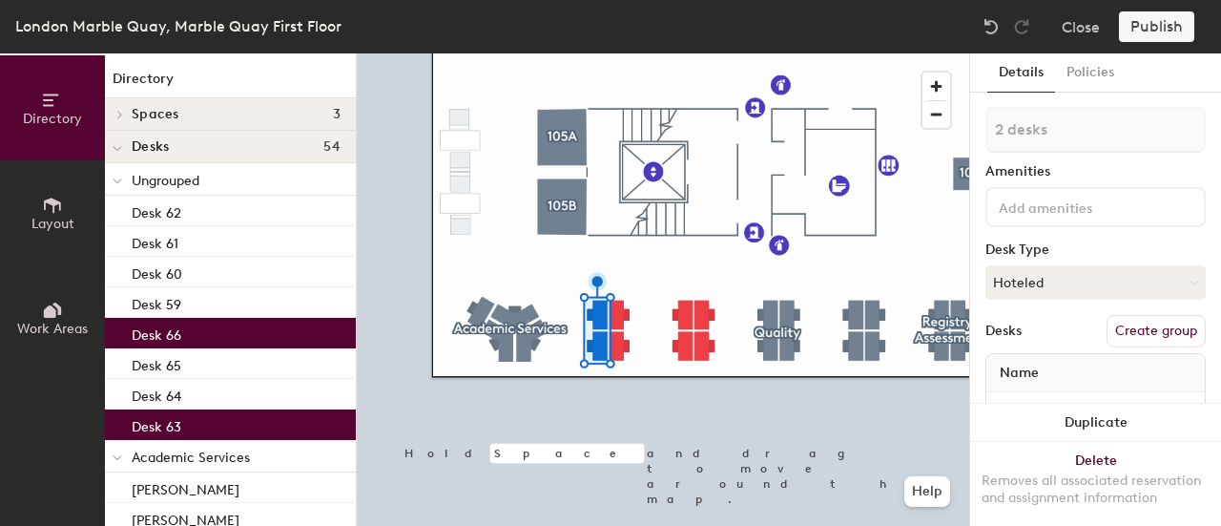
click at [1145, 333] on button "Create group" at bounding box center [1156, 331] width 99 height 32
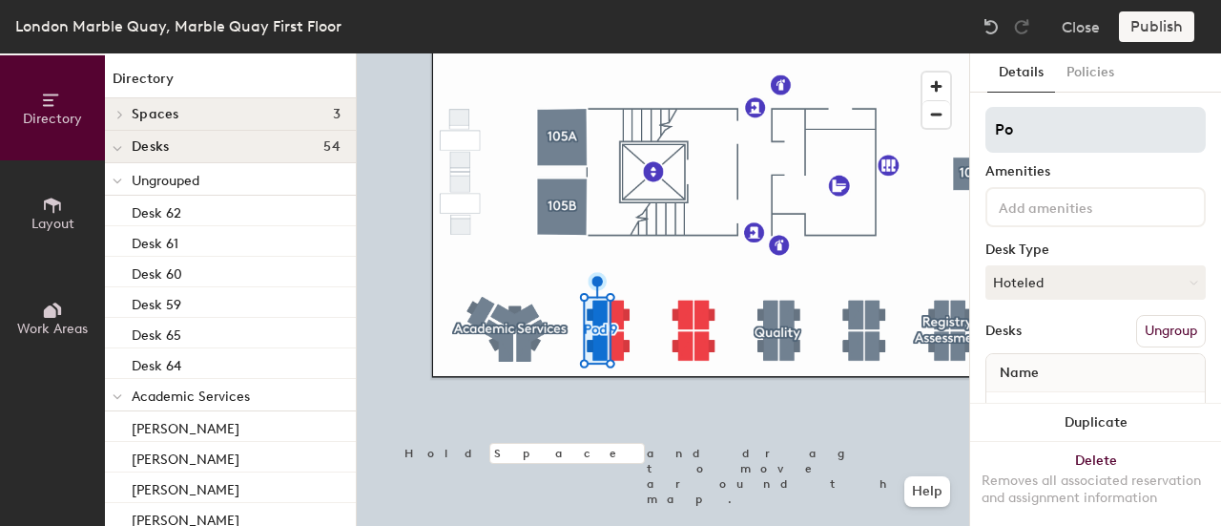
type input "P"
type input "SRRO"
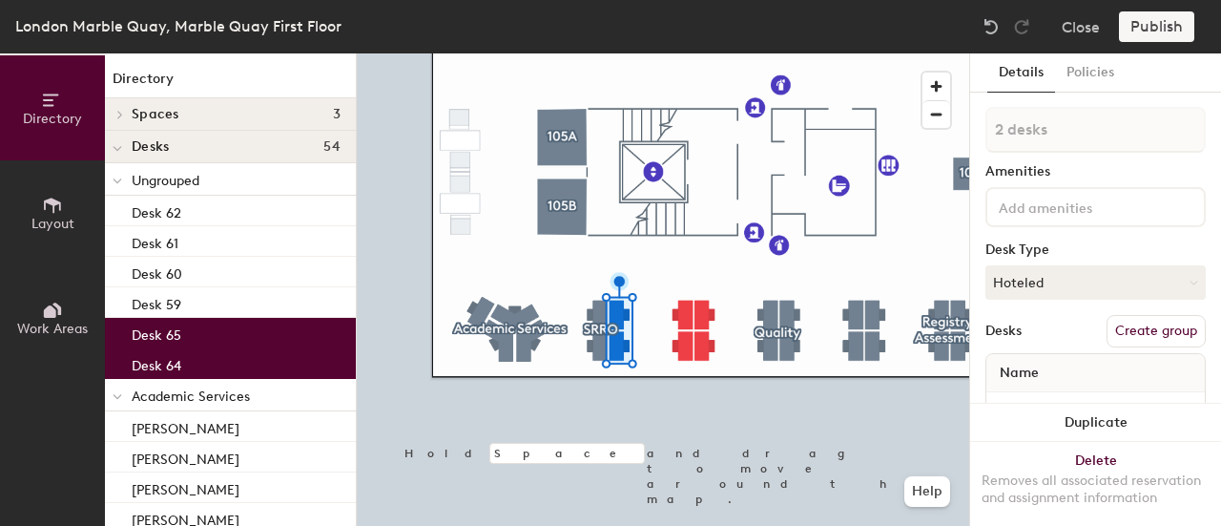
click at [1158, 328] on button "Create group" at bounding box center [1156, 331] width 99 height 32
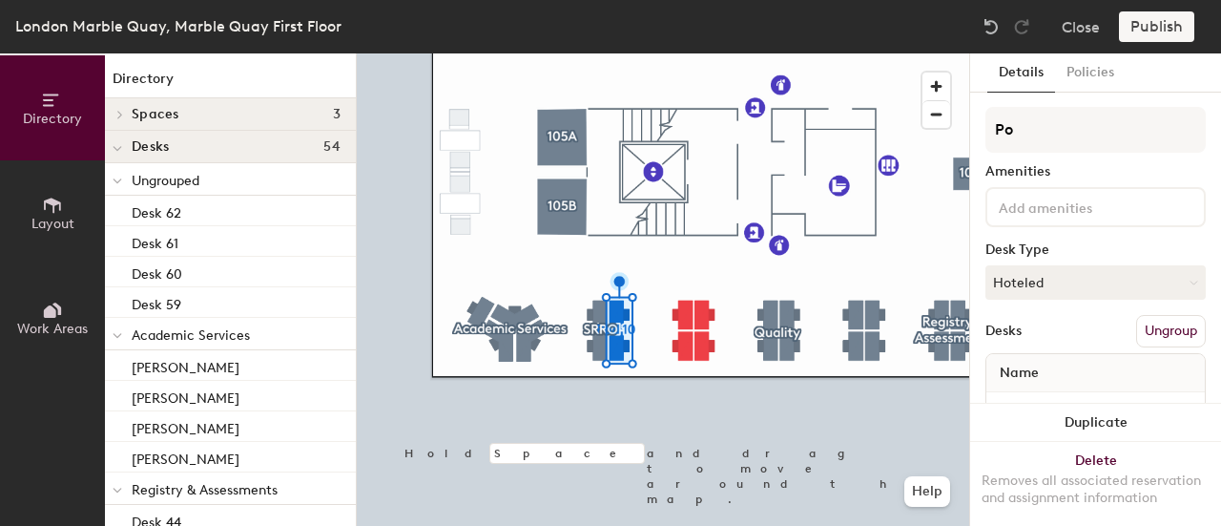
type input "P"
type input "Hot Desks"
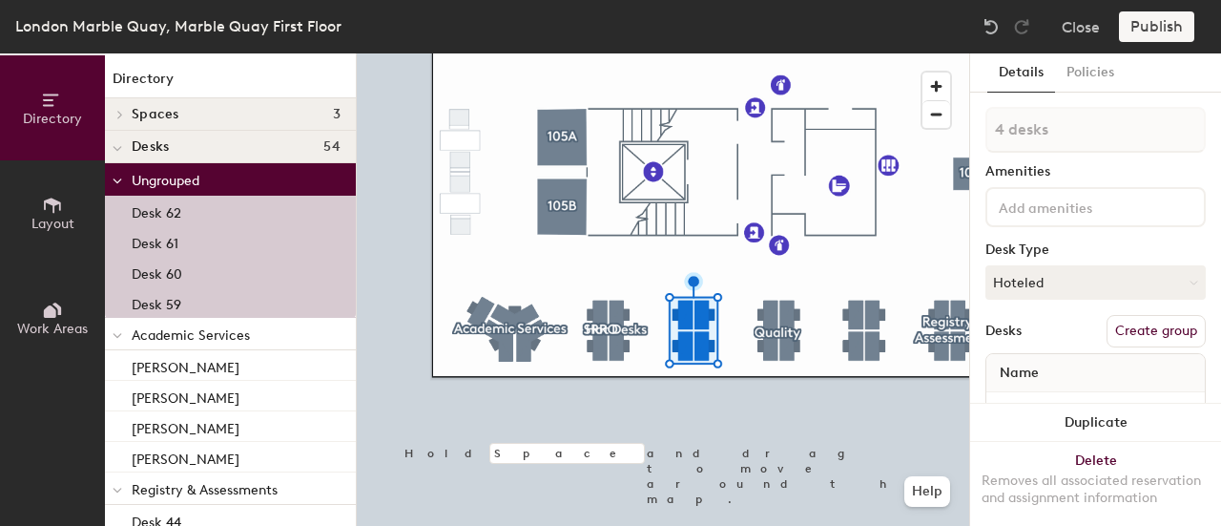
click at [1143, 327] on button "Create group" at bounding box center [1156, 331] width 99 height 32
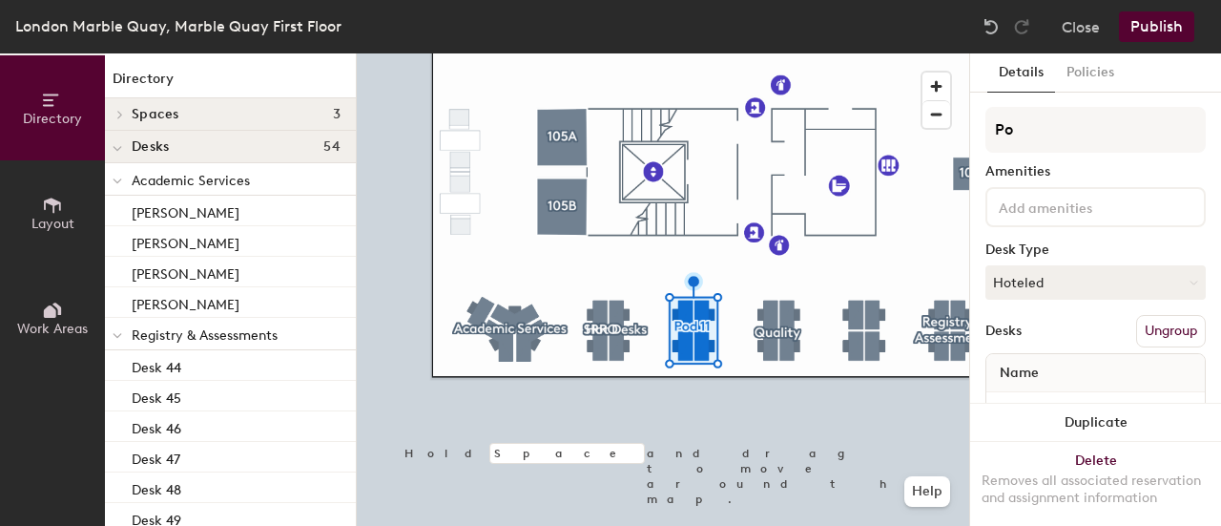
type input "P"
type input "Quality"
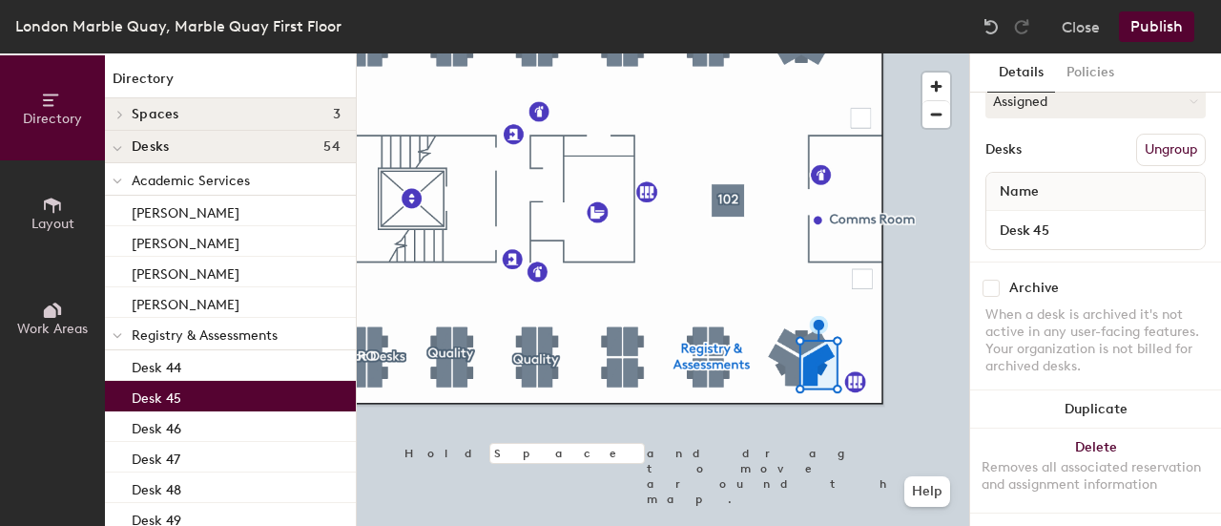
scroll to position [189, 0]
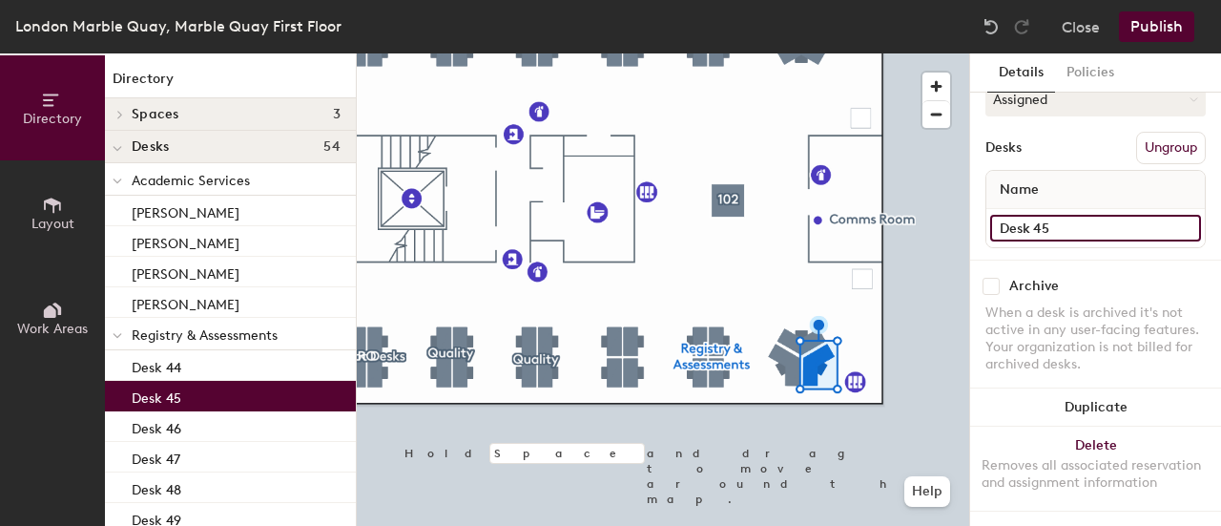
click at [1067, 223] on input "Desk 45" at bounding box center [1095, 228] width 211 height 27
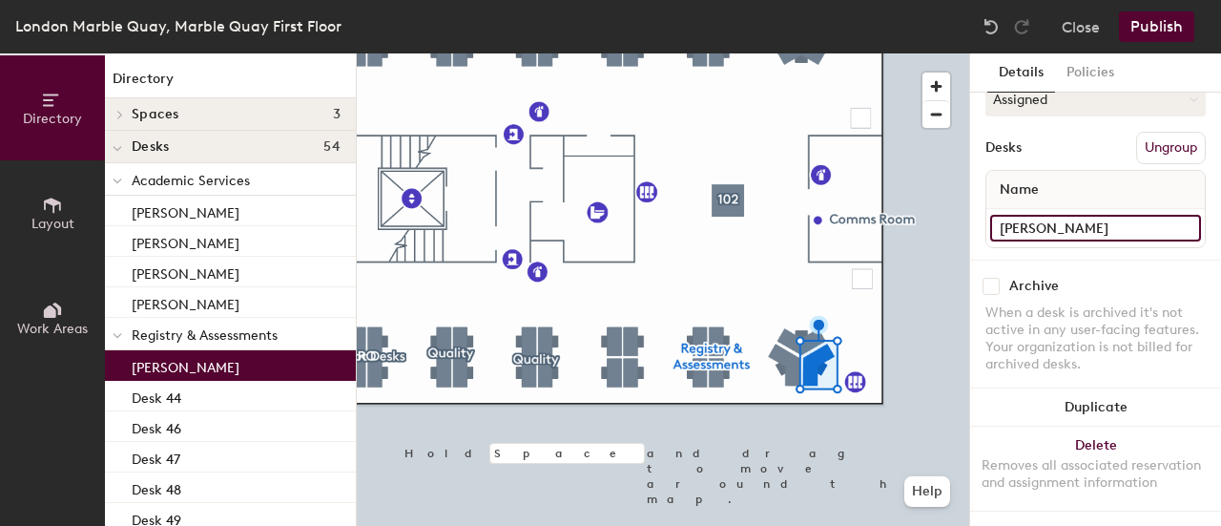
type input "Andrea Elsik"
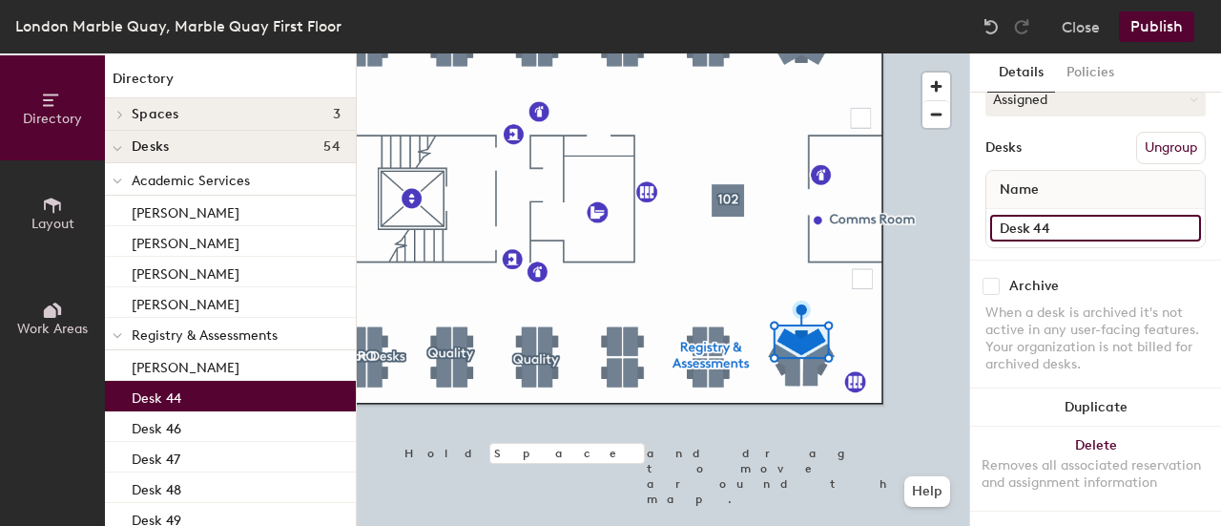
click at [946, 228] on div "Directory Layout Work Areas Directory Spaces 3 102 105A 105B Desks 54 Academic …" at bounding box center [610, 289] width 1221 height 472
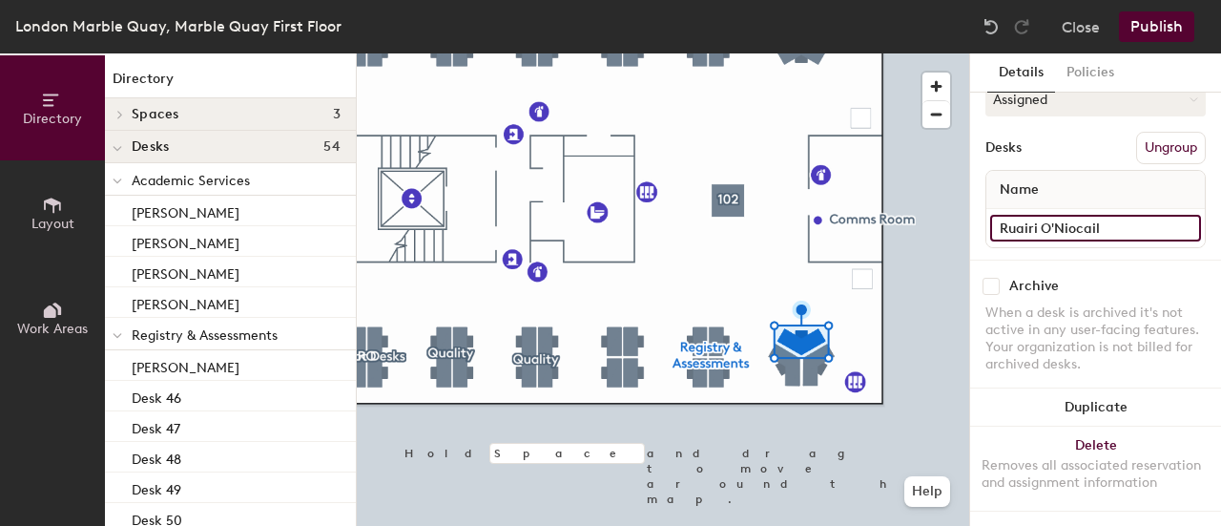
type input "Ruairi O'Niocail"
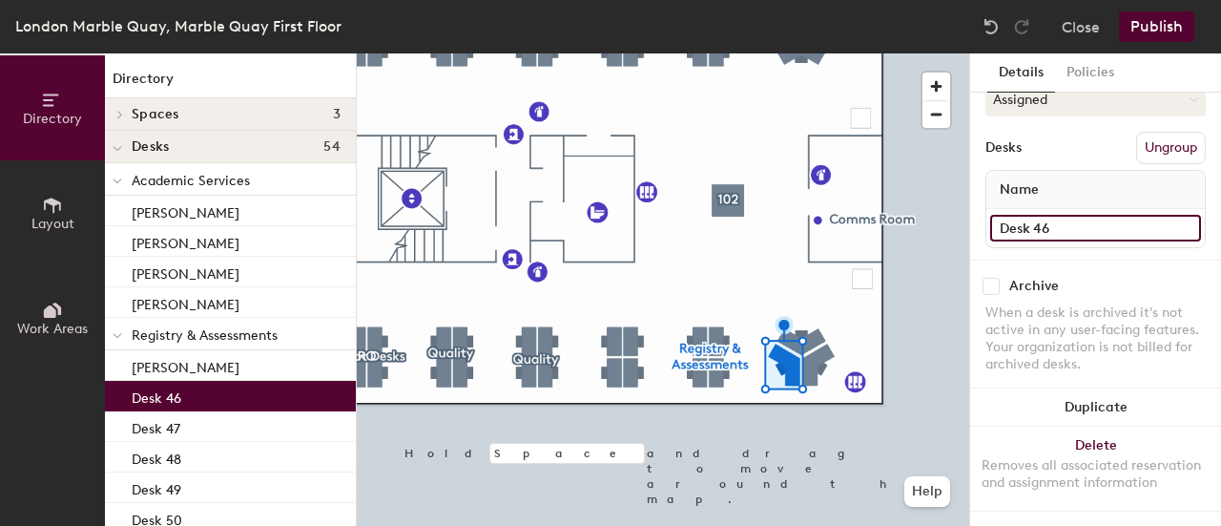
click at [1071, 215] on input "Desk 46" at bounding box center [1095, 228] width 211 height 27
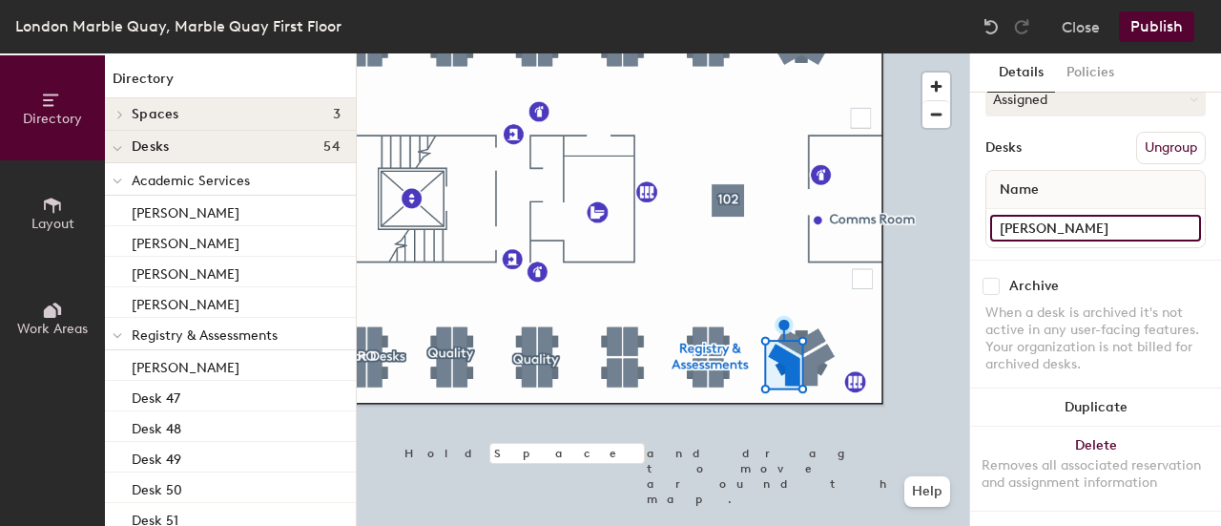
type input "Kristina Sachalite"
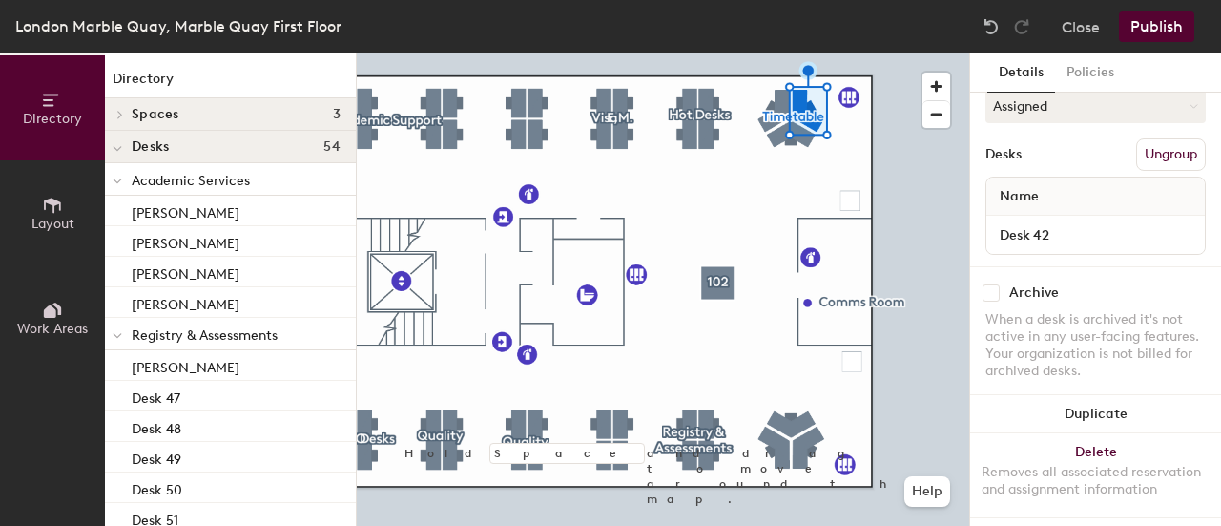
scroll to position [174, 0]
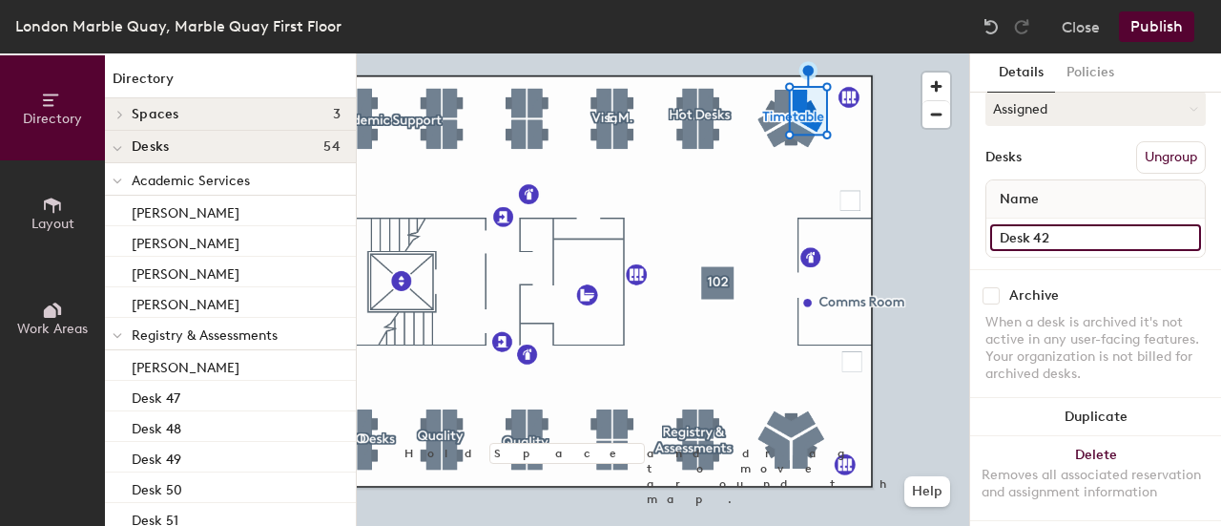
click at [1070, 245] on input "Desk 42" at bounding box center [1095, 237] width 211 height 27
type input "Emma Cook"
click at [1093, 224] on input "Desk 41" at bounding box center [1095, 237] width 211 height 27
type input "Jacqui Underwood"
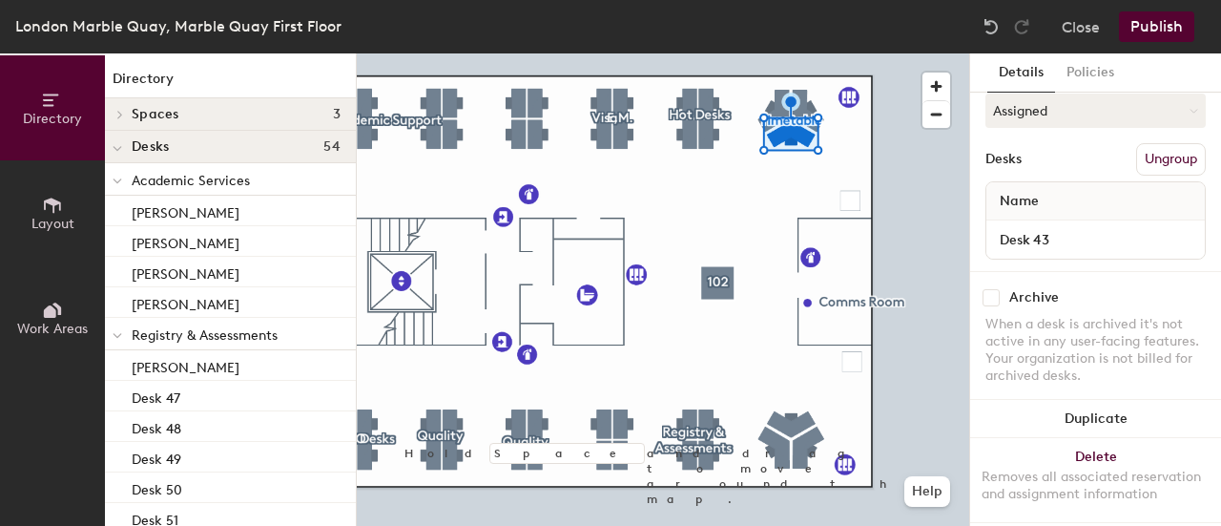
scroll to position [180, 0]
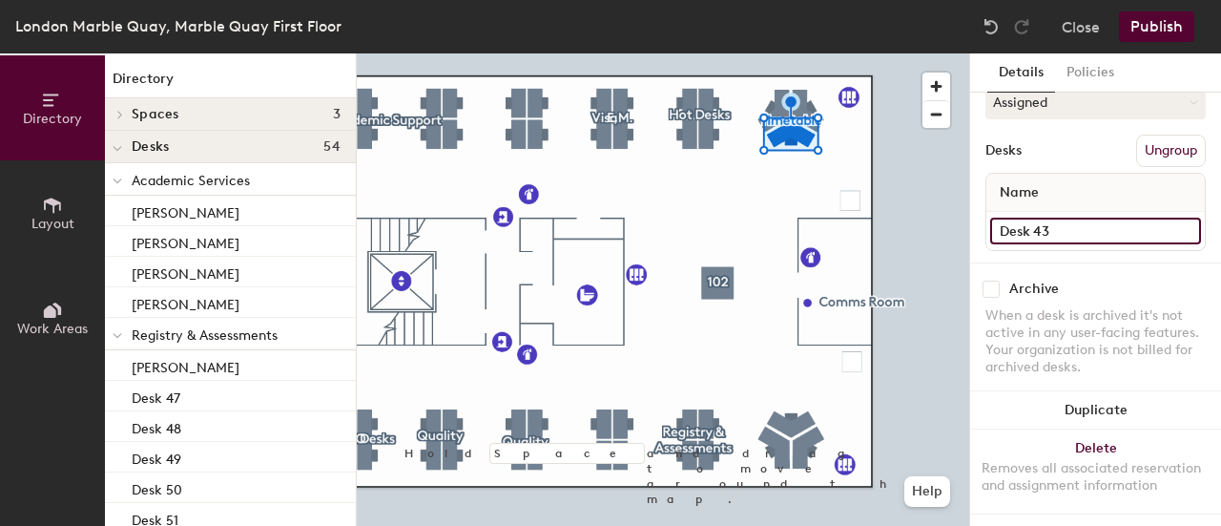
click at [1055, 232] on input "Desk 43" at bounding box center [1095, 231] width 211 height 27
type input "Pauline McKerrall"
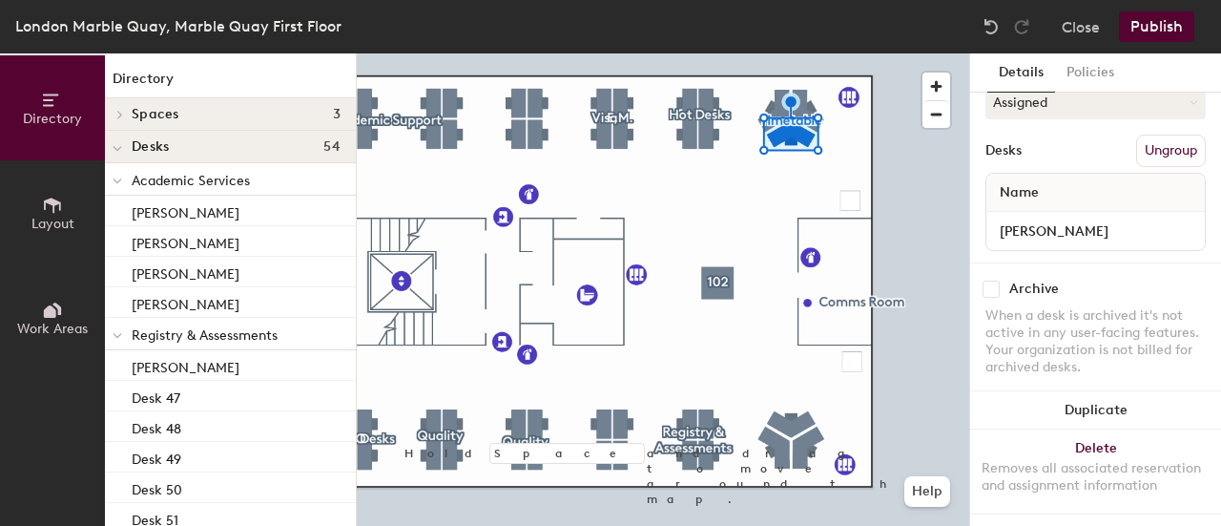
click at [1166, 16] on button "Publish" at bounding box center [1156, 26] width 75 height 31
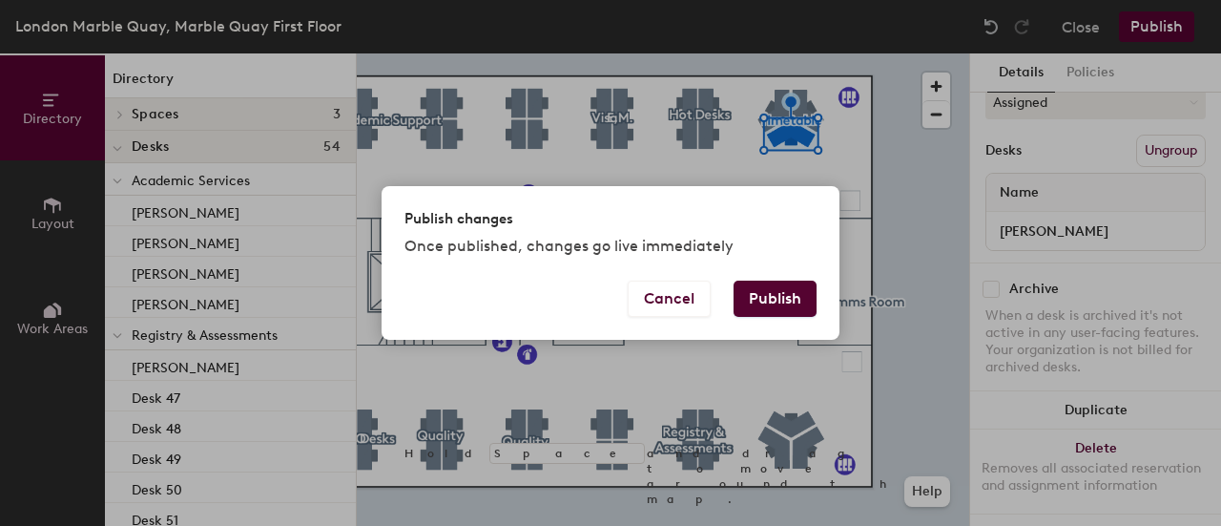
click at [798, 291] on button "Publish" at bounding box center [775, 299] width 83 height 36
